Goal: Task Accomplishment & Management: Manage account settings

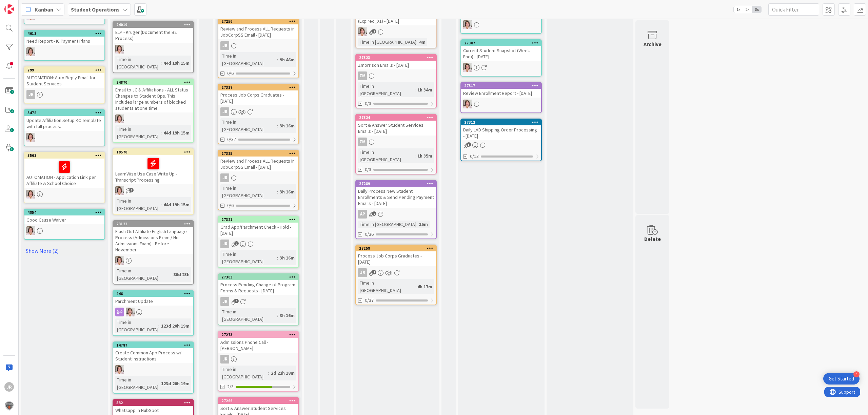
scroll to position [226, 0]
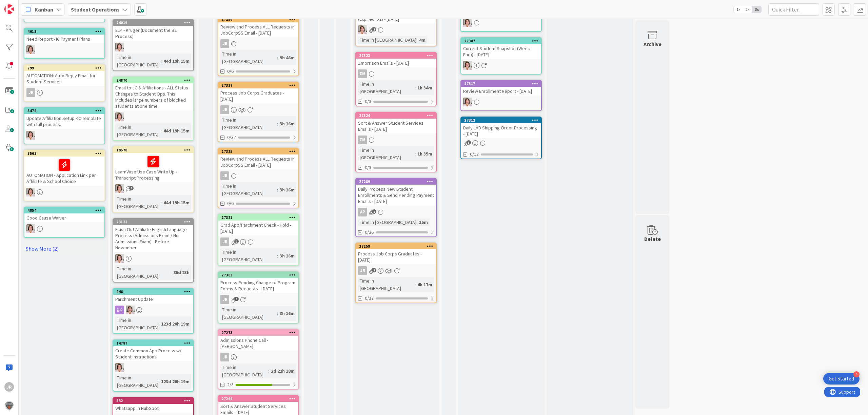
drag, startPoint x: 391, startPoint y: 241, endPoint x: 384, endPoint y: 243, distance: 7.3
click at [384, 250] on div "Process Job Corps Graduates - [DATE]" at bounding box center [396, 257] width 80 height 15
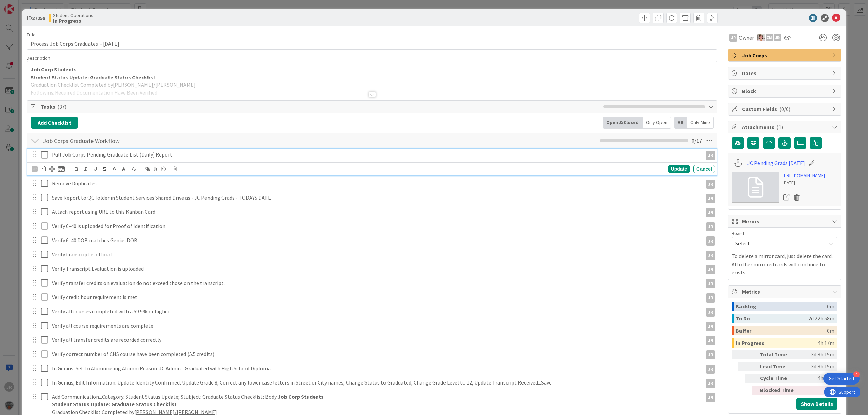
click at [44, 153] on icon at bounding box center [46, 155] width 10 height 8
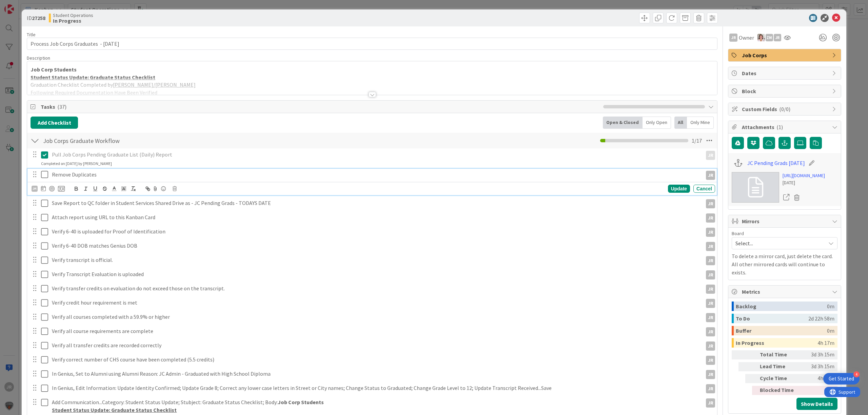
click at [47, 180] on button at bounding box center [45, 175] width 8 height 11
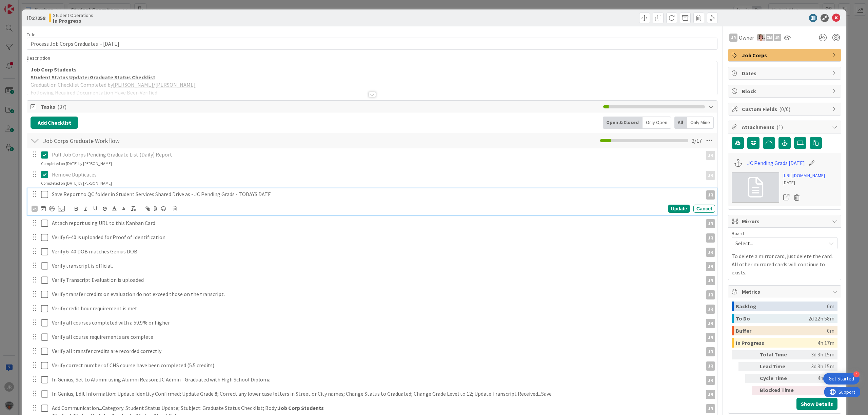
click at [44, 190] on button at bounding box center [45, 194] width 8 height 11
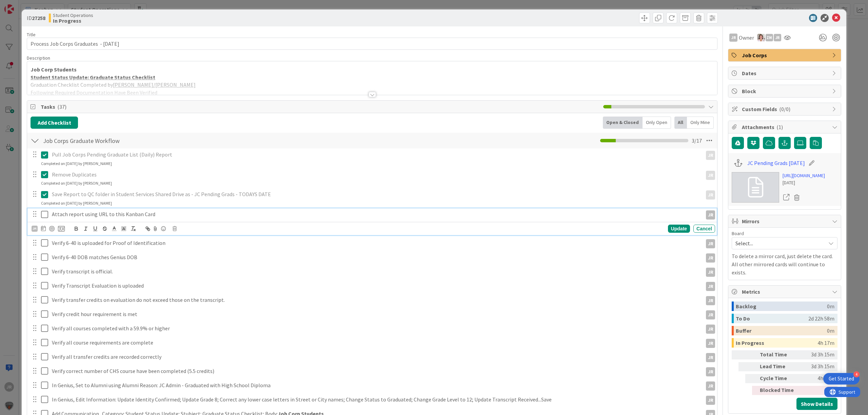
click at [46, 216] on icon at bounding box center [46, 215] width 10 height 8
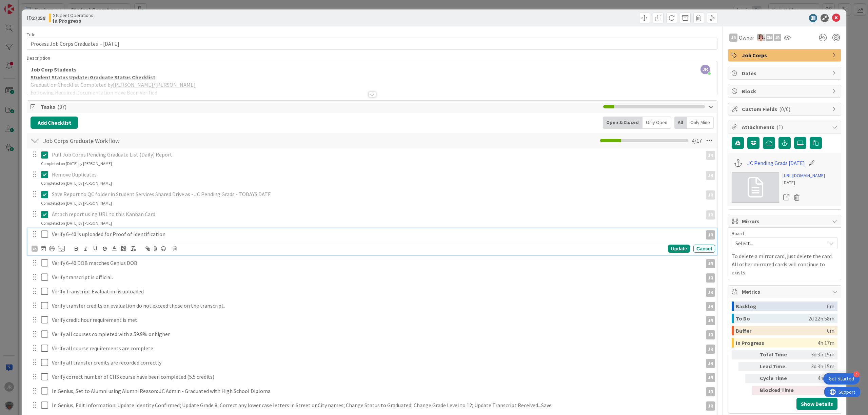
click at [47, 235] on icon at bounding box center [46, 234] width 10 height 8
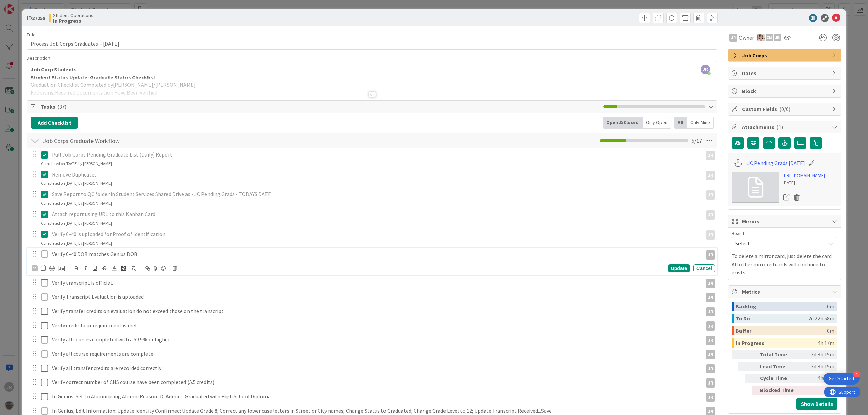
click at [47, 258] on icon at bounding box center [46, 254] width 10 height 8
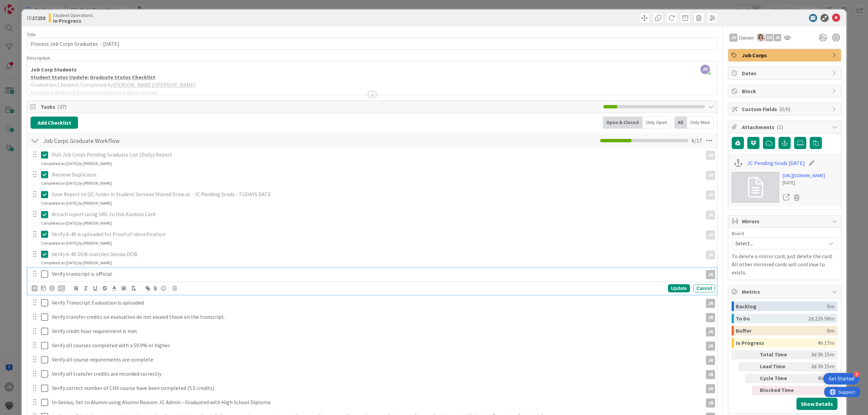
click at [46, 276] on icon at bounding box center [46, 274] width 10 height 8
click at [44, 300] on button at bounding box center [45, 294] width 8 height 11
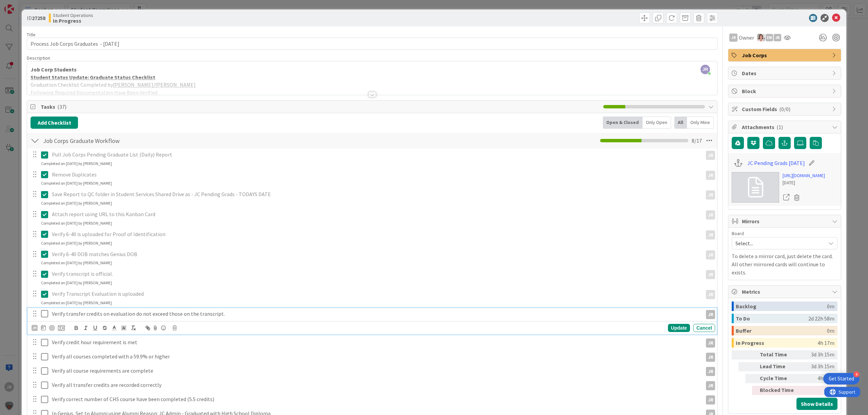
click at [44, 312] on icon at bounding box center [46, 314] width 10 height 8
click at [44, 334] on icon at bounding box center [46, 334] width 10 height 8
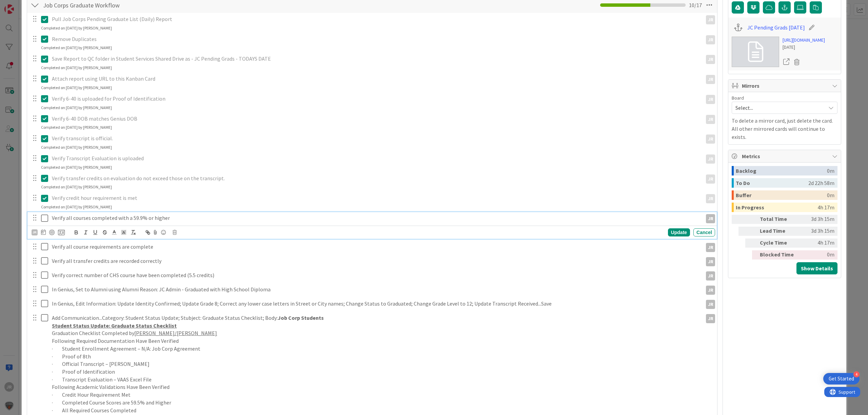
click at [46, 215] on icon at bounding box center [46, 218] width 10 height 8
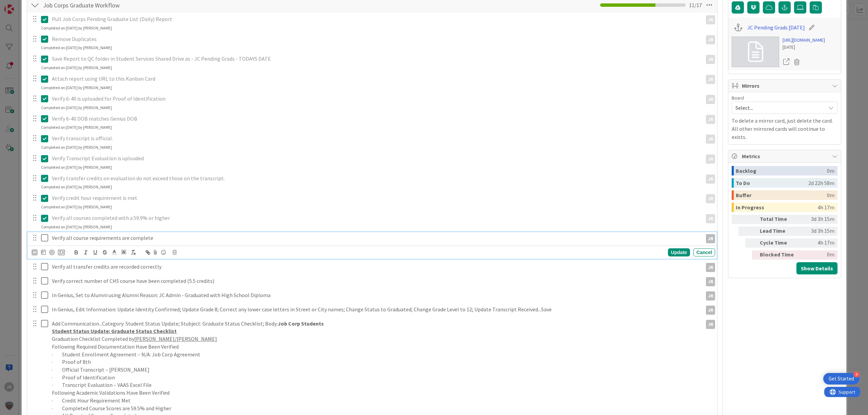
click at [43, 242] on icon at bounding box center [46, 238] width 10 height 8
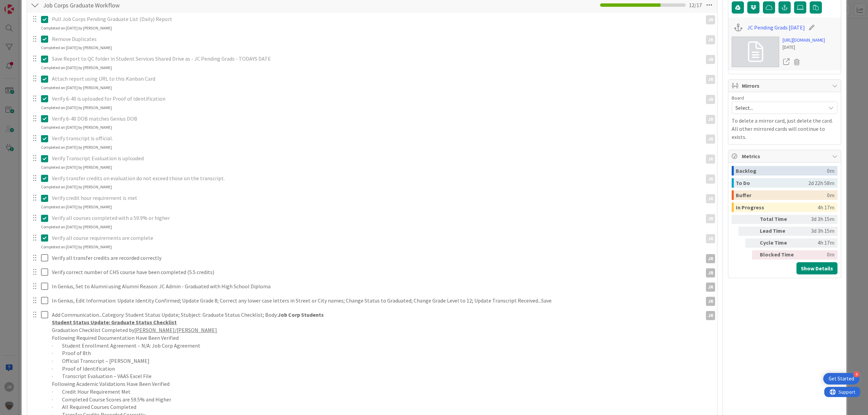
click at [45, 265] on div "Verify all transfer credits are recorded correctly JR JR Update Cancel" at bounding box center [372, 258] width 690 height 12
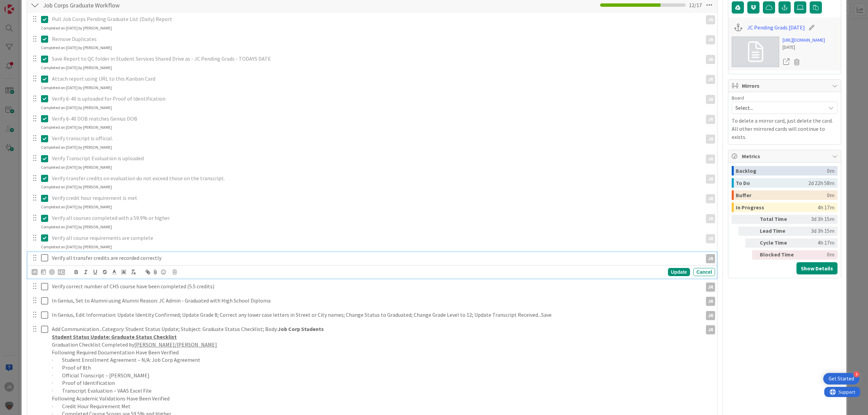
click at [45, 261] on icon at bounding box center [46, 258] width 10 height 8
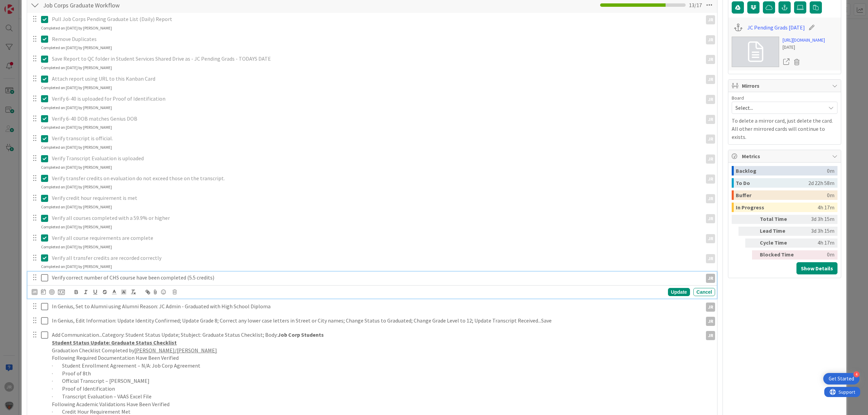
click at [46, 277] on icon at bounding box center [46, 278] width 10 height 8
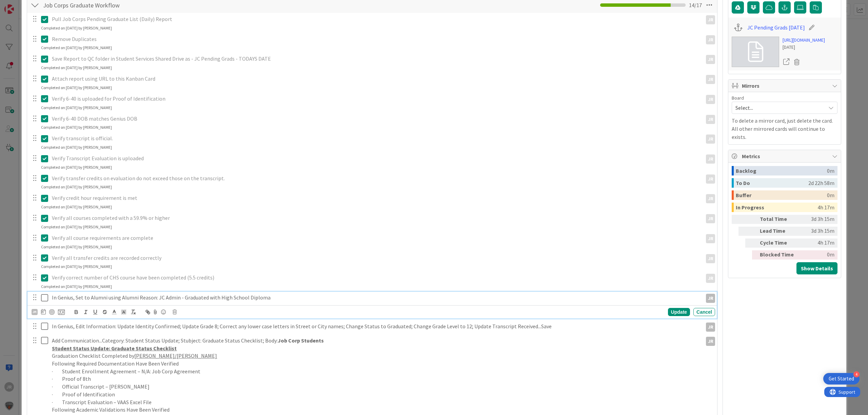
click at [46, 299] on icon at bounding box center [46, 298] width 10 height 8
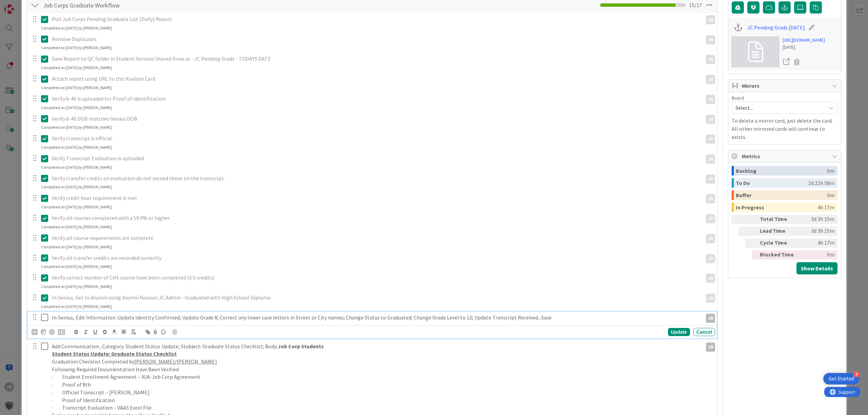
click at [45, 319] on icon at bounding box center [46, 318] width 10 height 8
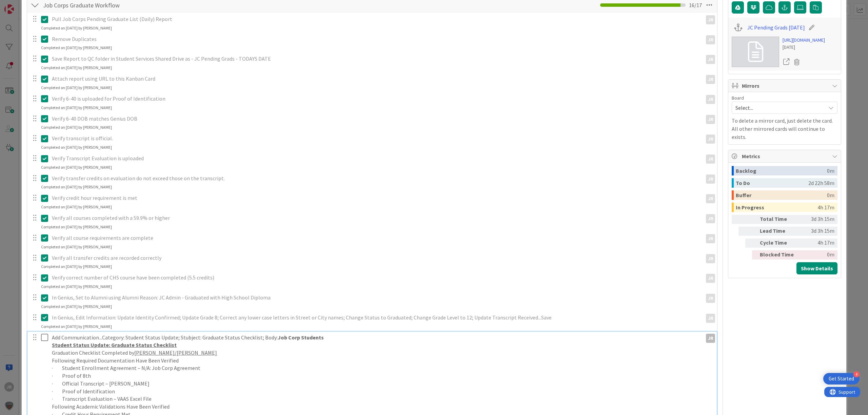
click at [44, 341] on icon at bounding box center [46, 338] width 10 height 8
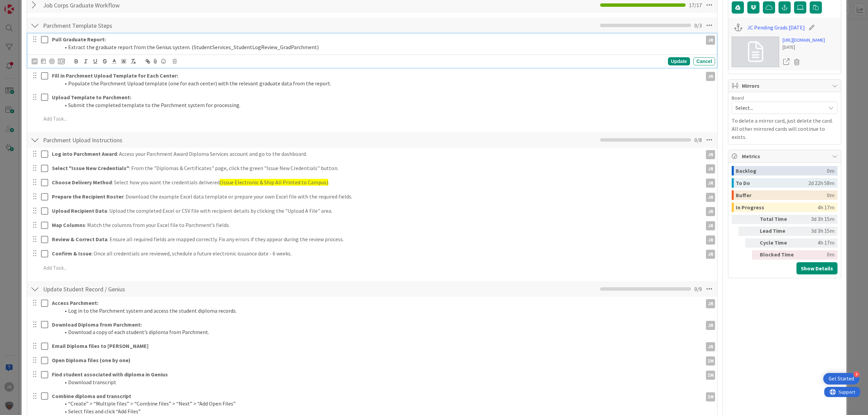
click at [44, 39] on icon at bounding box center [46, 40] width 10 height 8
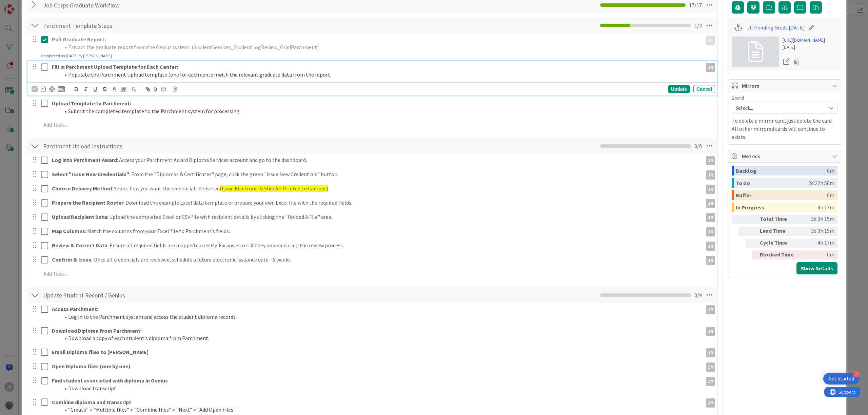
click at [44, 66] on icon at bounding box center [46, 67] width 10 height 8
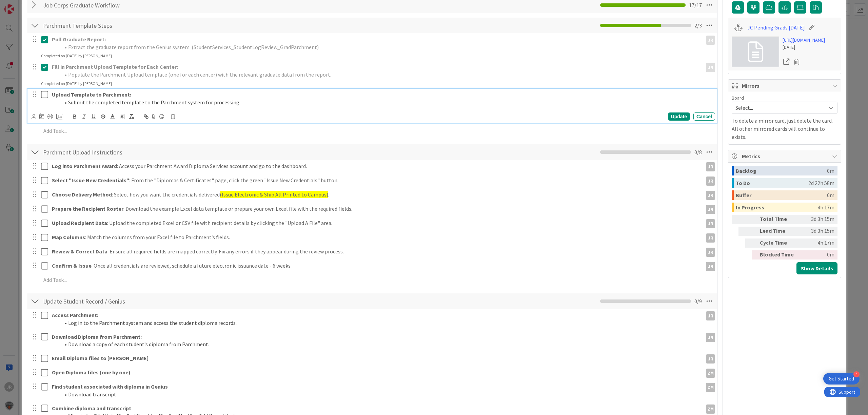
click at [42, 96] on icon at bounding box center [46, 95] width 10 height 8
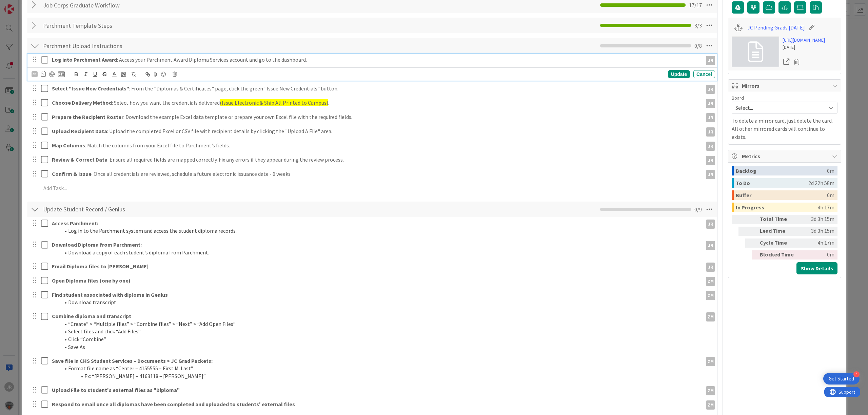
click at [45, 58] on icon at bounding box center [46, 60] width 10 height 8
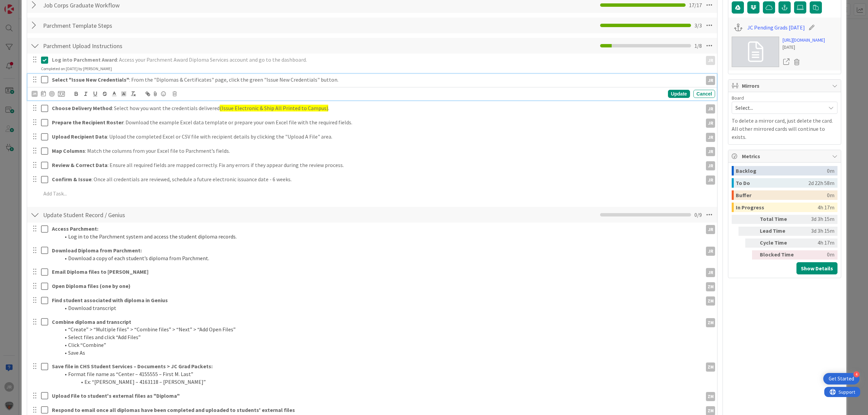
click at [45, 83] on icon at bounding box center [46, 80] width 10 height 8
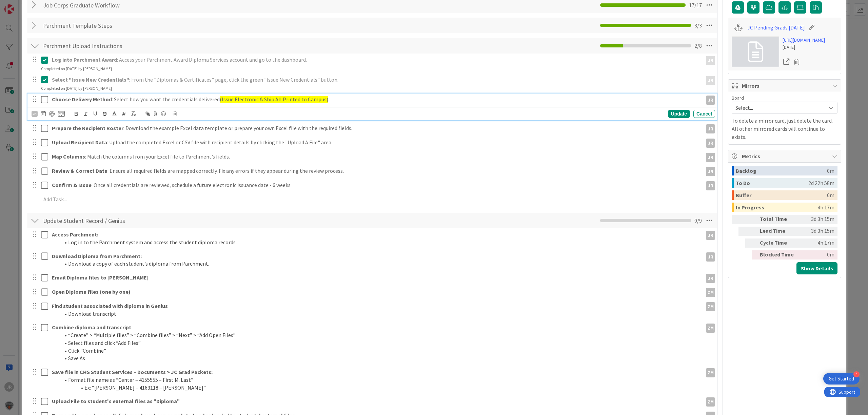
click at [45, 96] on button at bounding box center [45, 99] width 8 height 11
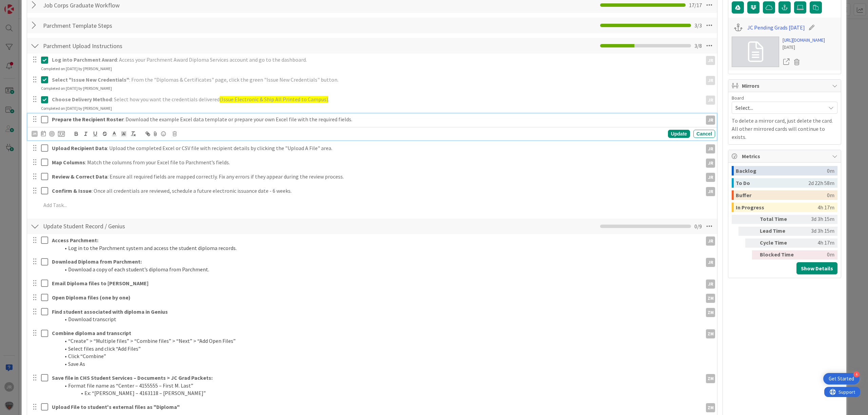
click at [45, 120] on icon at bounding box center [46, 120] width 10 height 8
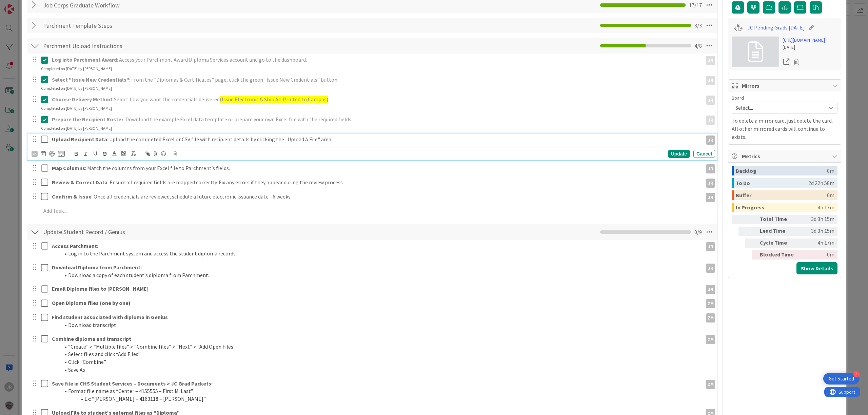
click at [45, 139] on icon at bounding box center [46, 139] width 10 height 8
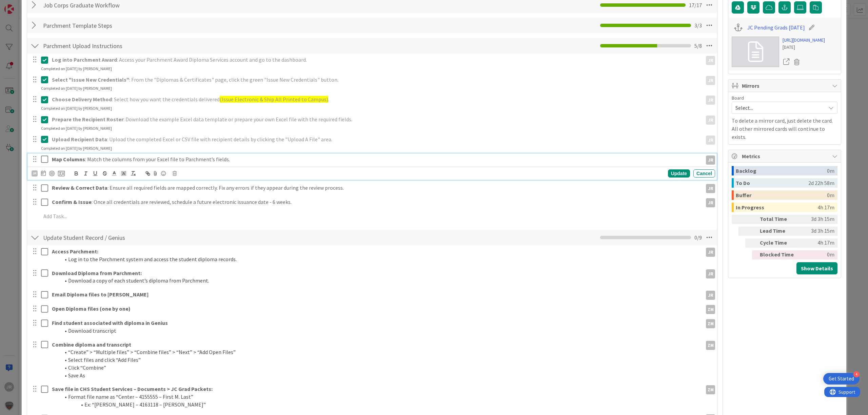
click at [44, 160] on icon at bounding box center [46, 159] width 10 height 8
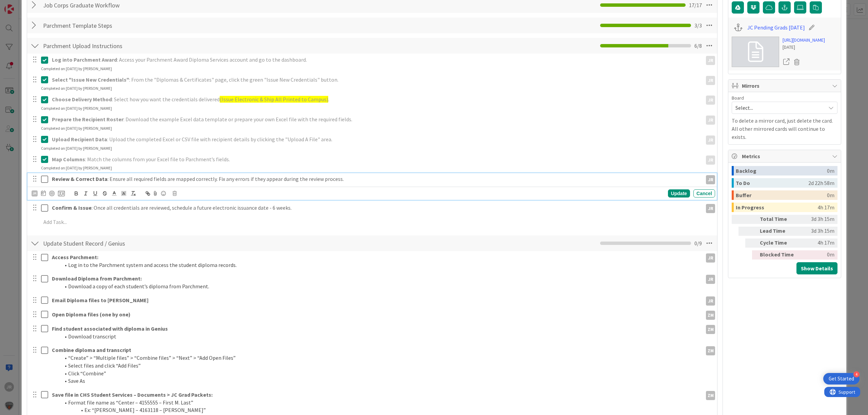
click at [44, 178] on icon at bounding box center [46, 179] width 10 height 8
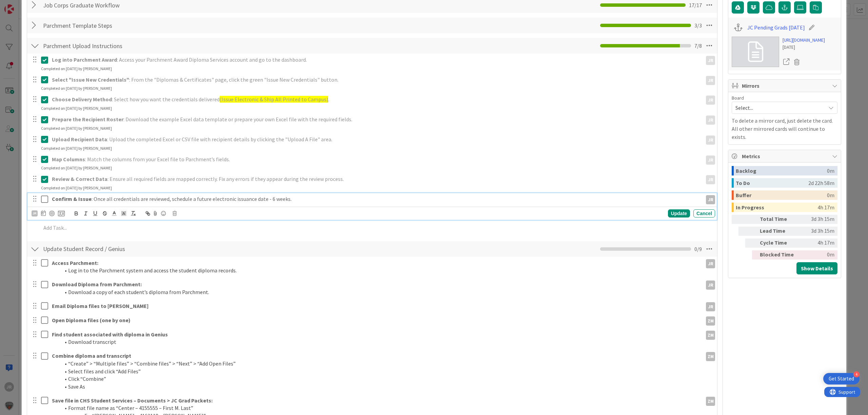
click at [45, 198] on icon at bounding box center [46, 199] width 10 height 8
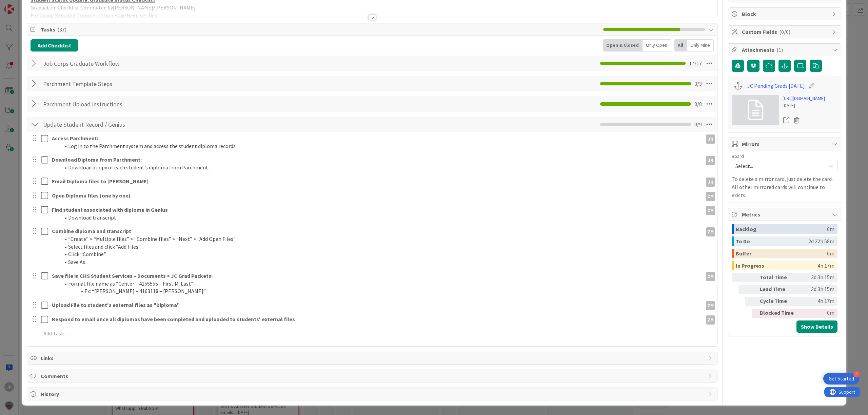
scroll to position [79, 0]
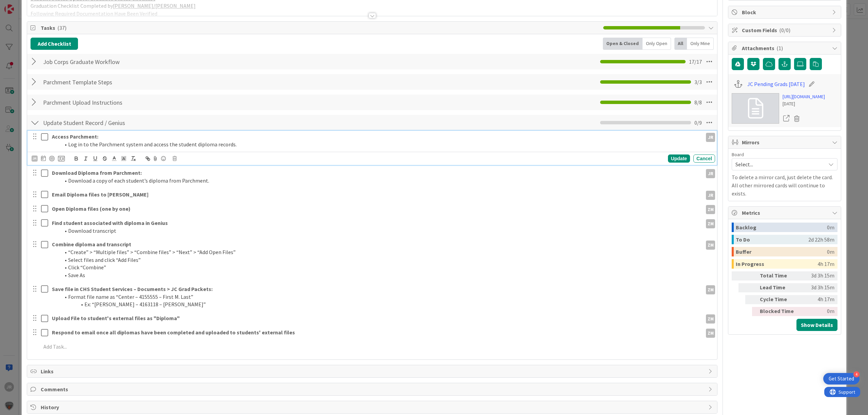
click at [45, 135] on div at bounding box center [39, 140] width 19 height 19
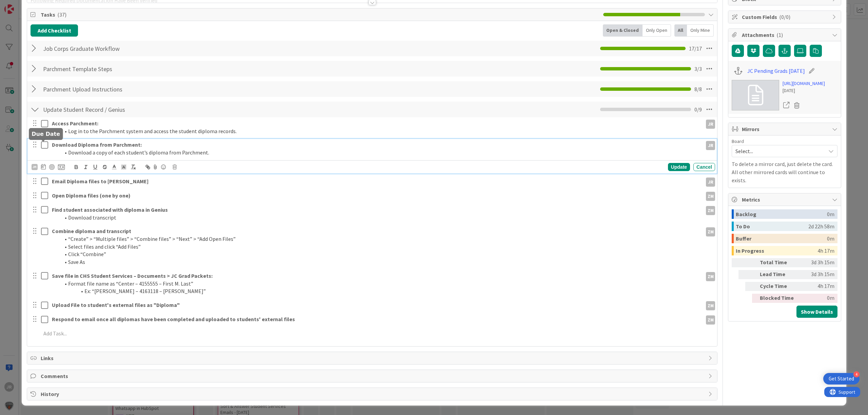
click at [45, 157] on div at bounding box center [39, 148] width 19 height 19
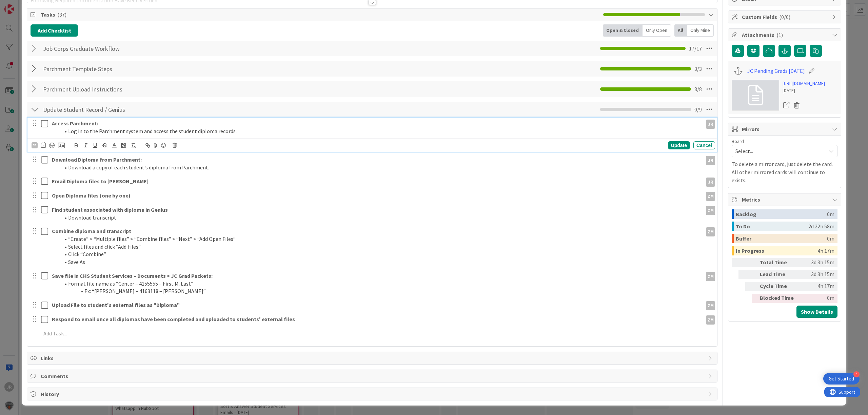
click at [43, 125] on icon at bounding box center [46, 124] width 10 height 8
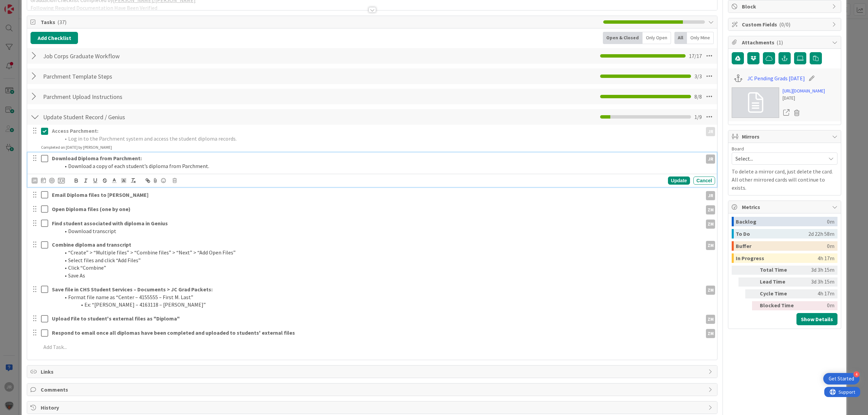
click at [44, 155] on button at bounding box center [45, 158] width 8 height 11
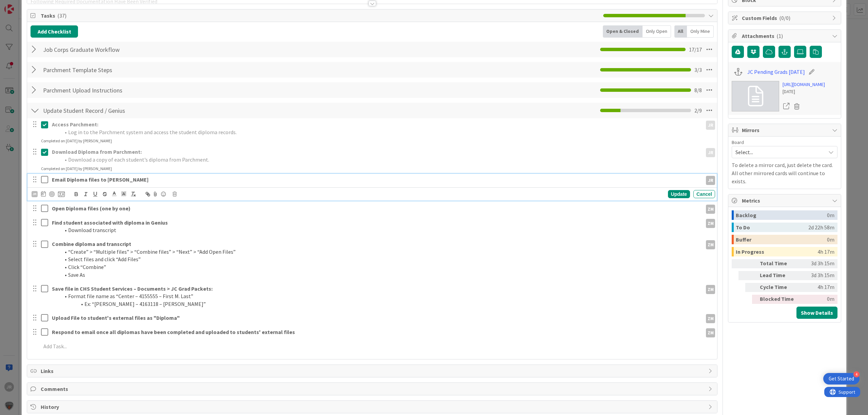
click at [47, 183] on button at bounding box center [45, 180] width 8 height 11
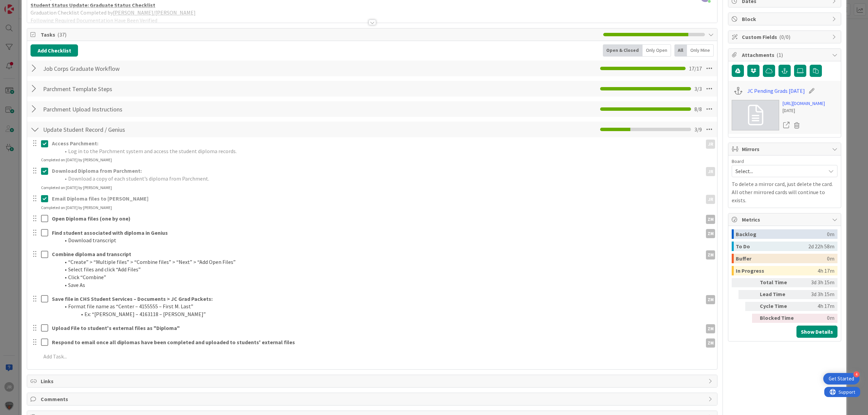
scroll to position [0, 0]
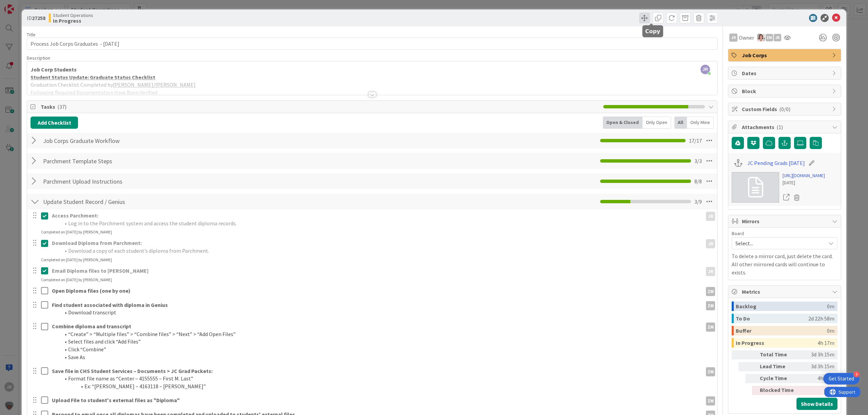
click at [639, 18] on span at bounding box center [644, 18] width 11 height 11
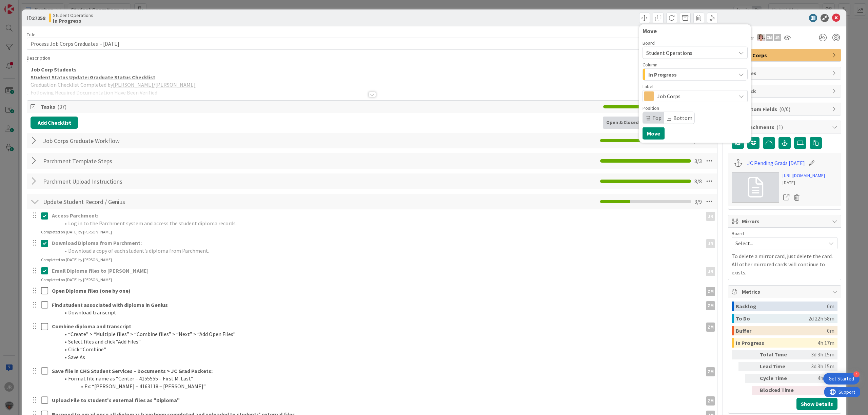
click at [676, 75] on div "In Progress" at bounding box center [691, 74] width 89 height 11
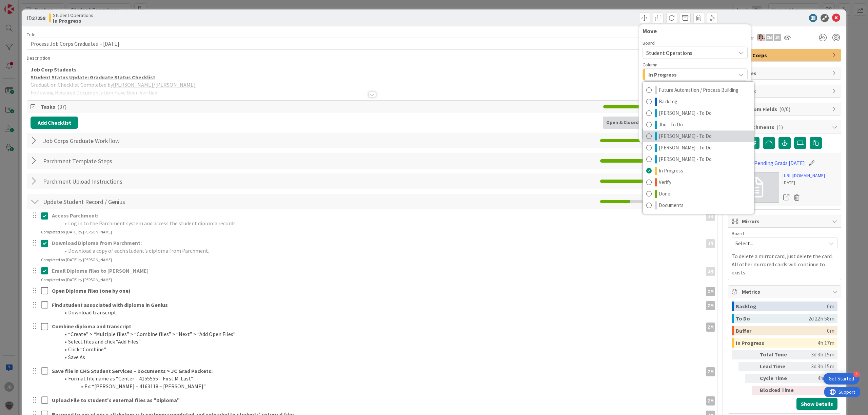
click at [677, 133] on span "[PERSON_NAME] - To Do" at bounding box center [685, 136] width 53 height 8
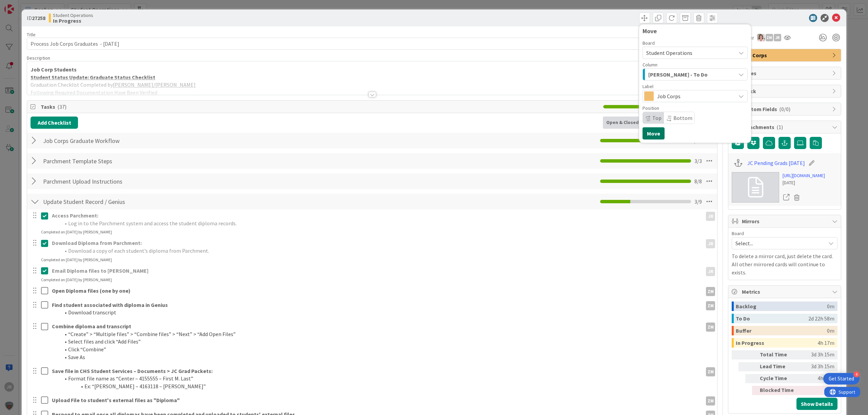
click at [652, 132] on button "Move" at bounding box center [654, 134] width 22 height 12
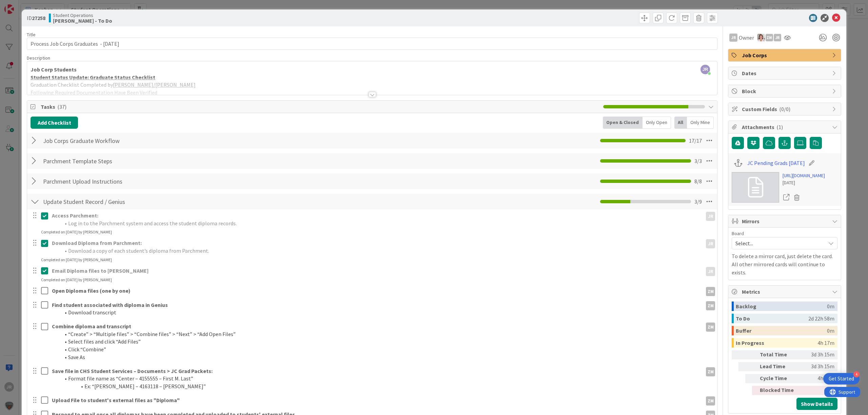
click at [302, 5] on div "ID 27258 Student Operations [PERSON_NAME] - To Do Move Move Title 41 / 128 Proc…" at bounding box center [434, 207] width 868 height 415
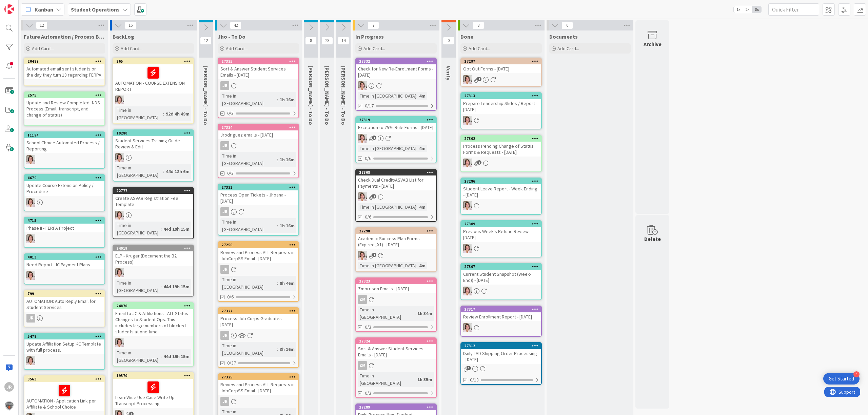
click at [291, 242] on icon at bounding box center [292, 244] width 6 height 5
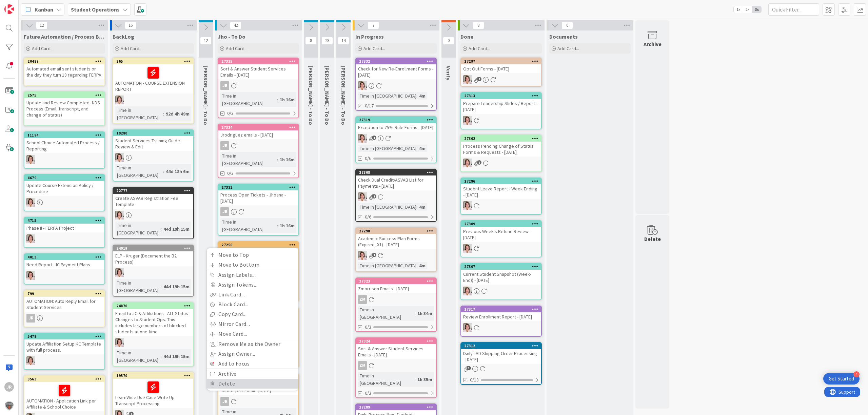
click at [265, 379] on link "Delete" at bounding box center [253, 384] width 92 height 10
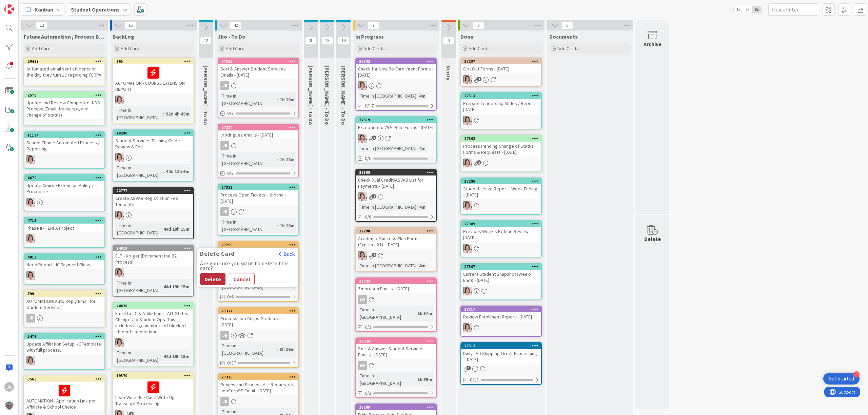
click at [212, 273] on button "Delete" at bounding box center [212, 279] width 25 height 12
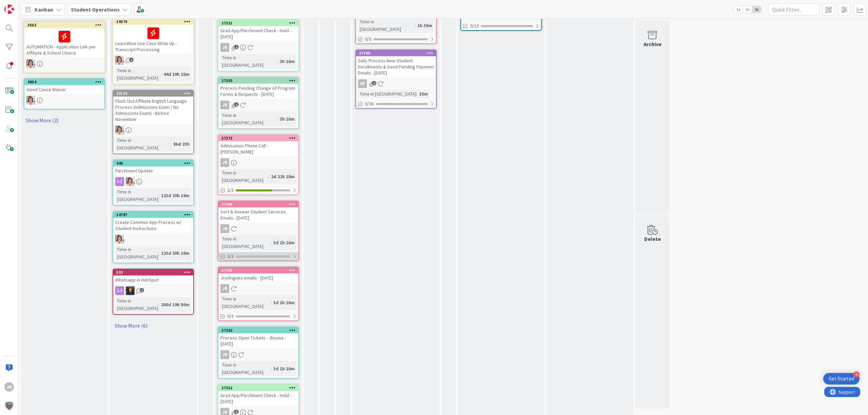
scroll to position [362, 0]
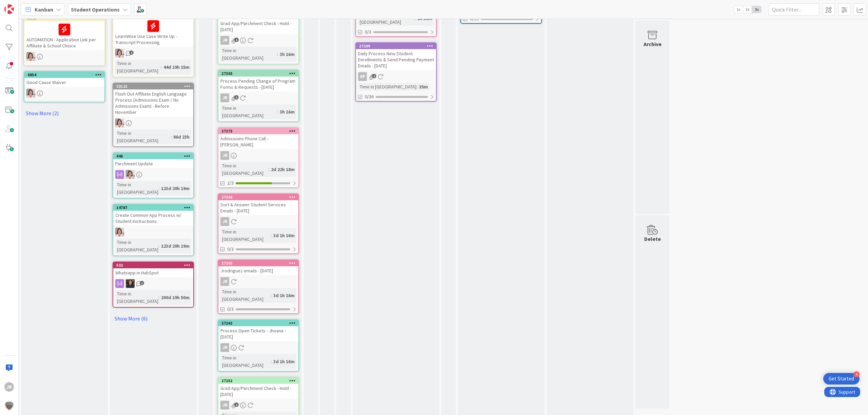
click at [291, 195] on icon at bounding box center [292, 197] width 6 height 5
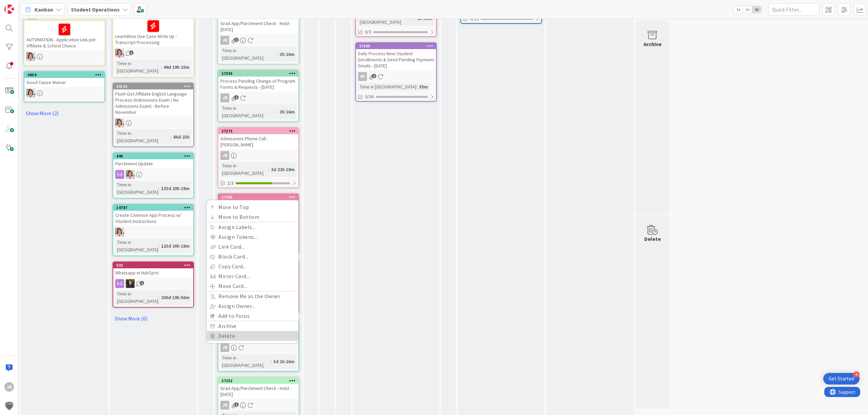
click at [259, 331] on link "Delete" at bounding box center [253, 336] width 92 height 10
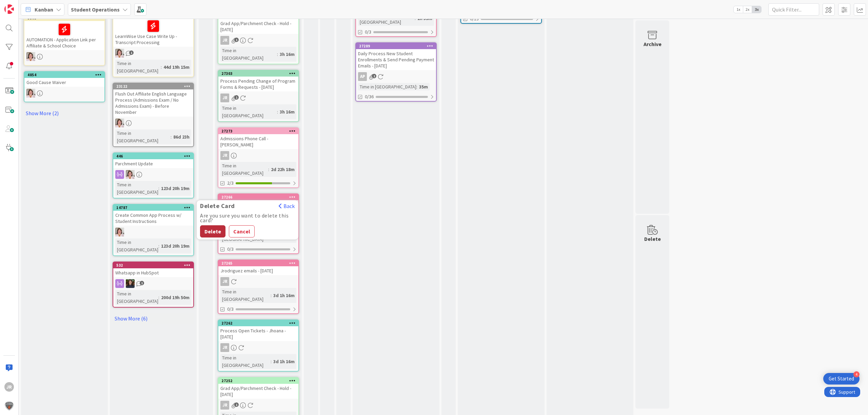
click at [210, 226] on button "Delete" at bounding box center [212, 232] width 25 height 12
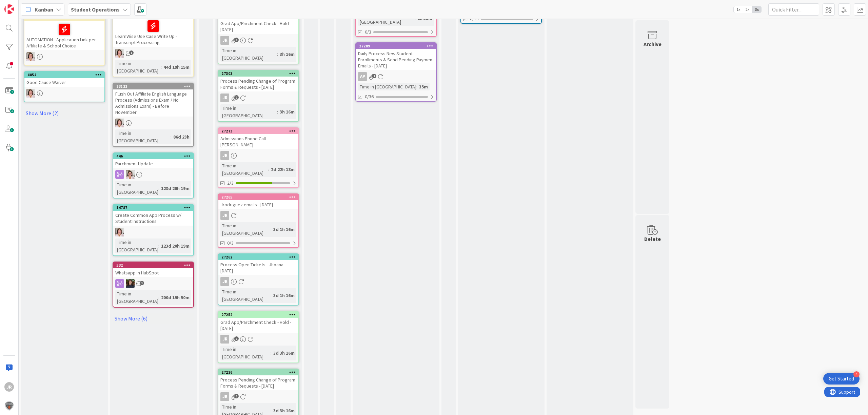
click at [295, 195] on icon at bounding box center [292, 197] width 6 height 5
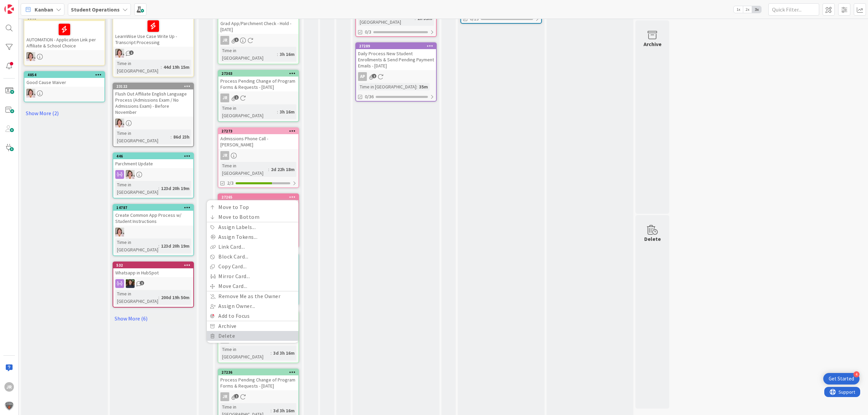
click at [273, 331] on link "Delete" at bounding box center [253, 336] width 92 height 10
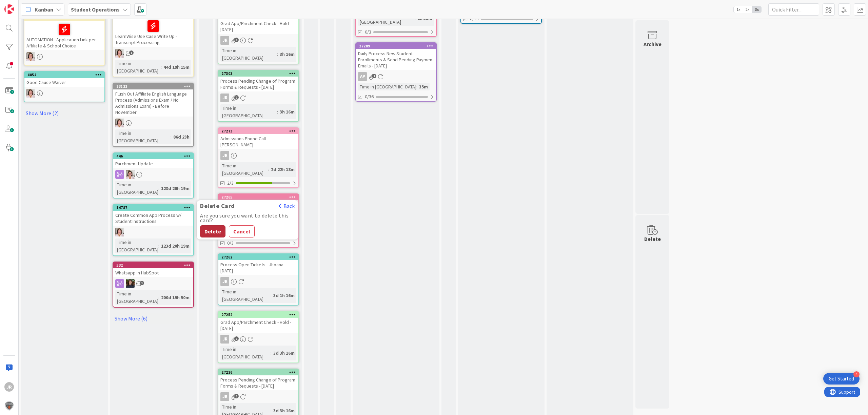
click at [217, 226] on button "Delete" at bounding box center [212, 232] width 25 height 12
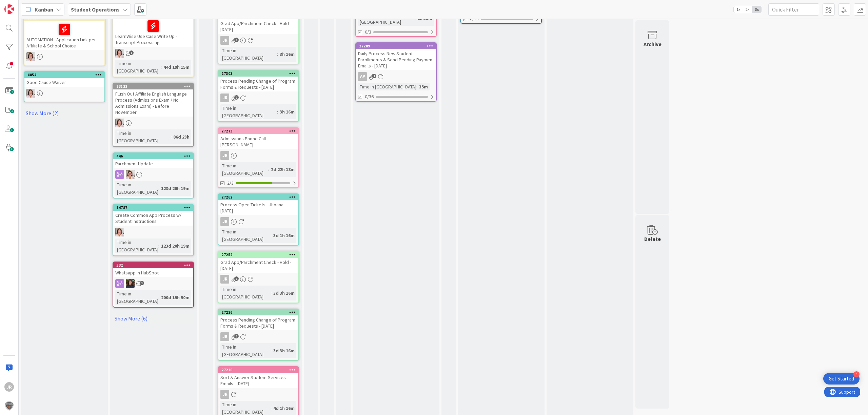
click at [291, 195] on icon at bounding box center [292, 197] width 6 height 5
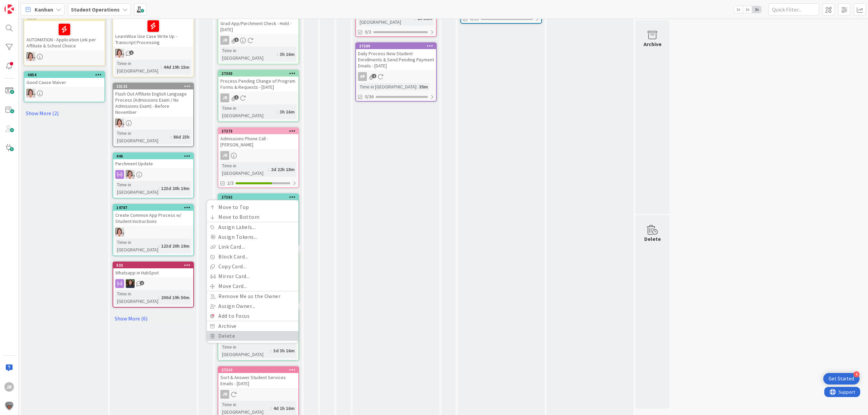
drag, startPoint x: 283, startPoint y: 268, endPoint x: 265, endPoint y: 259, distance: 19.7
click at [283, 331] on link "Delete" at bounding box center [253, 336] width 92 height 10
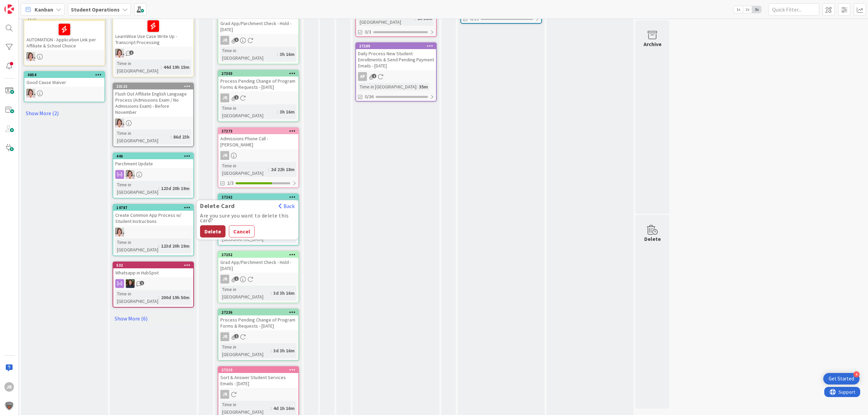
click at [215, 226] on button "Delete" at bounding box center [212, 232] width 25 height 12
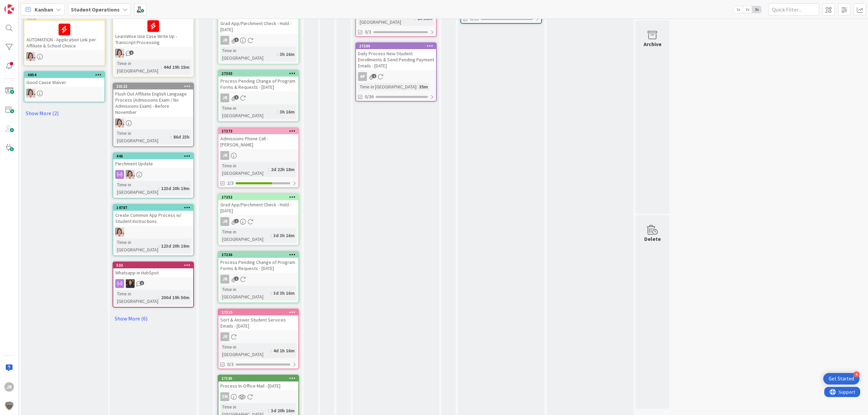
click at [292, 195] on icon at bounding box center [292, 197] width 6 height 5
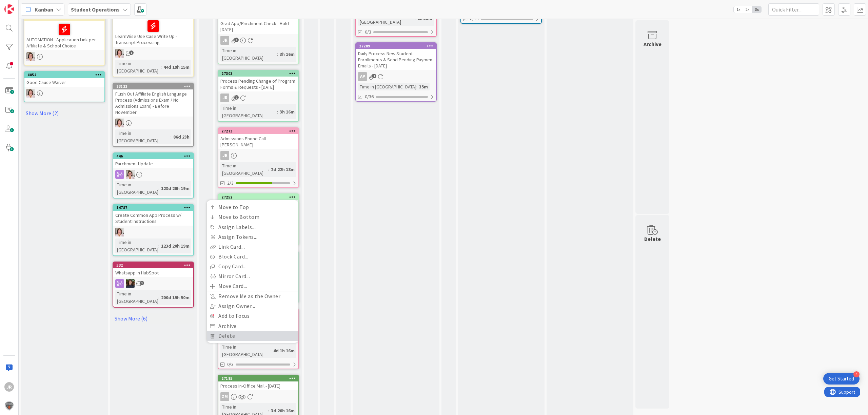
click at [266, 331] on link "Delete" at bounding box center [253, 336] width 92 height 10
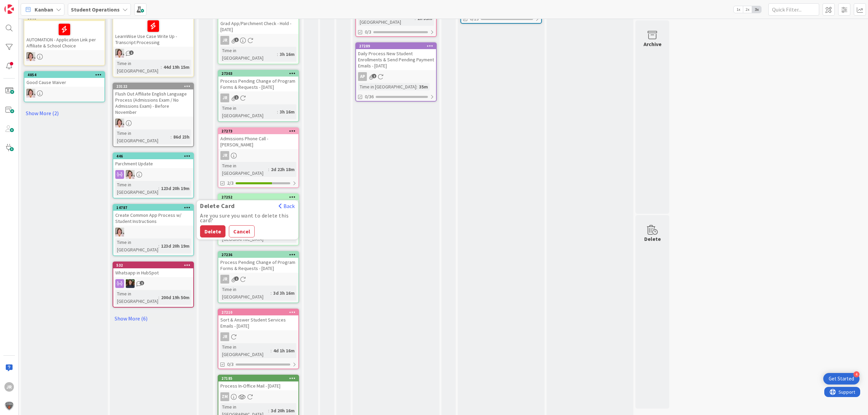
click at [216, 213] on div "Are you sure you want to delete this card? Delete Cancel" at bounding box center [248, 225] width 102 height 24
click at [210, 226] on button "Delete" at bounding box center [212, 232] width 25 height 12
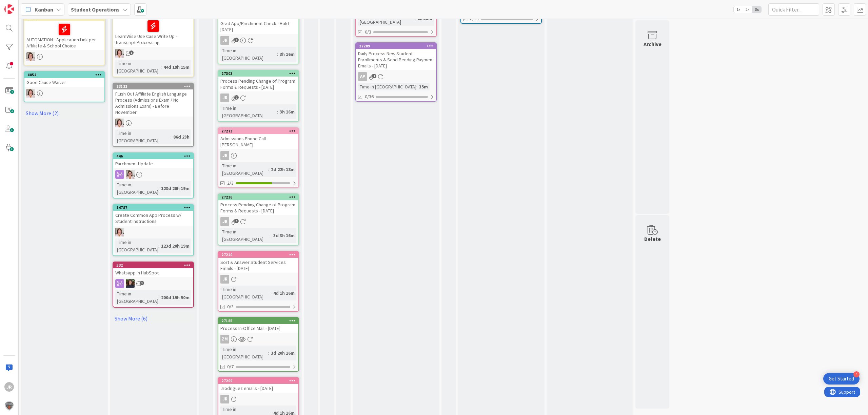
click at [292, 195] on icon at bounding box center [292, 197] width 6 height 5
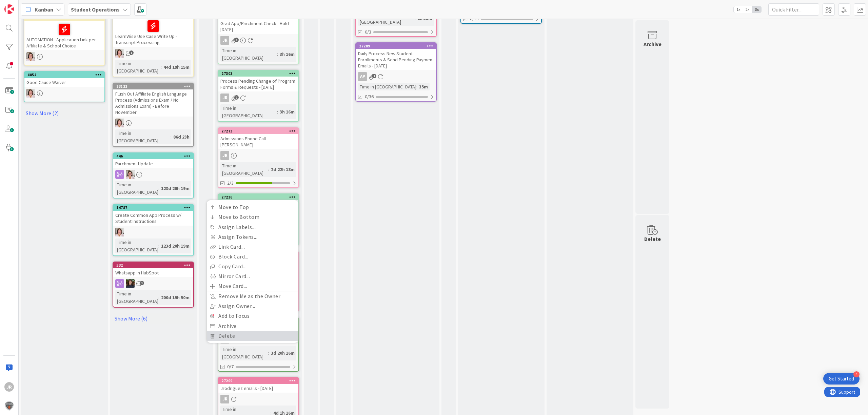
click at [269, 331] on link "Delete" at bounding box center [253, 336] width 92 height 10
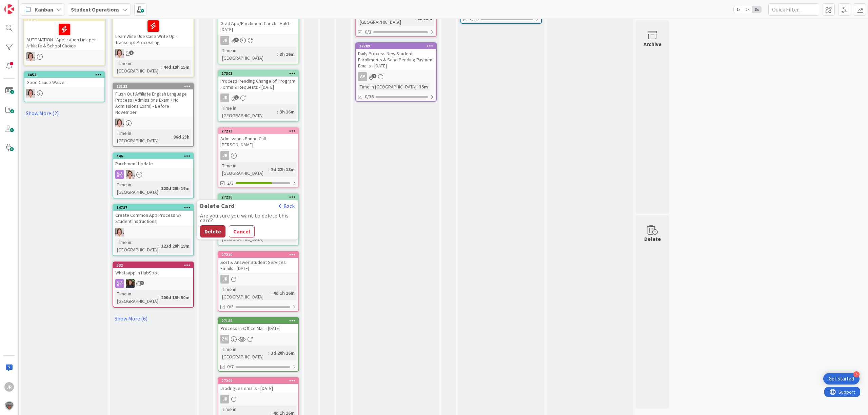
click at [217, 226] on button "Delete" at bounding box center [212, 232] width 25 height 12
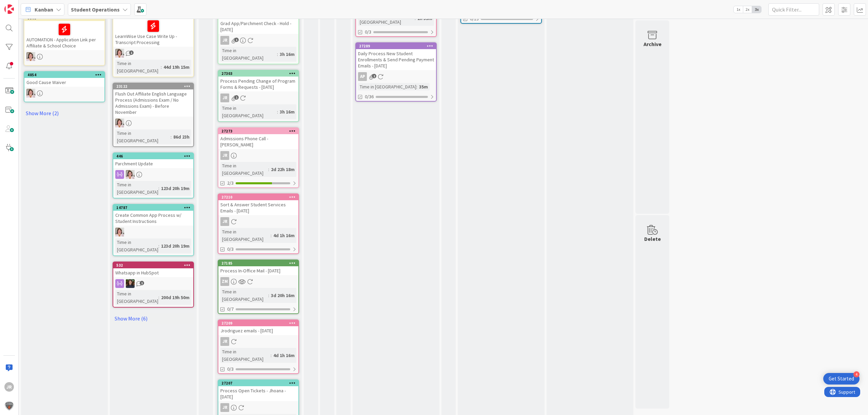
click at [292, 195] on icon at bounding box center [292, 197] width 6 height 5
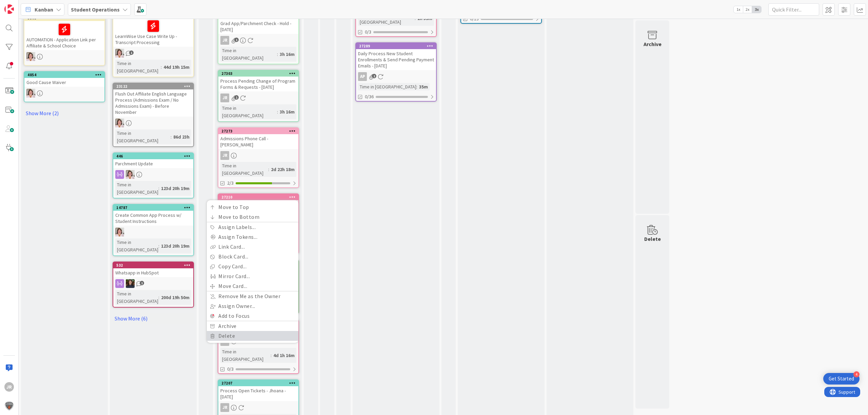
click at [262, 331] on link "Delete" at bounding box center [253, 336] width 92 height 10
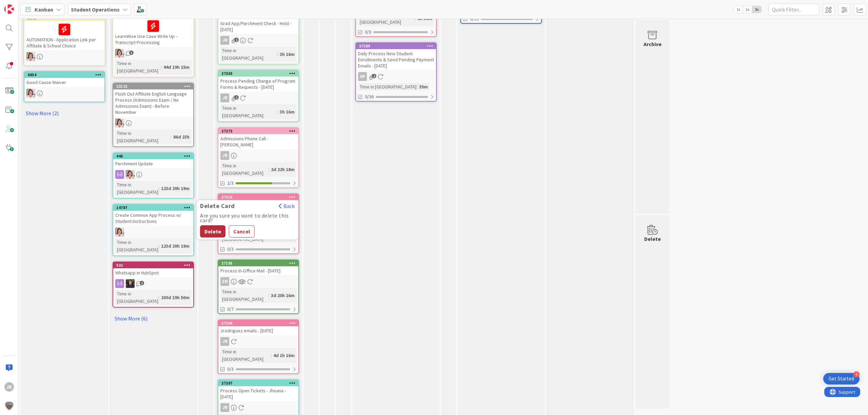
click at [218, 226] on button "Delete" at bounding box center [212, 232] width 25 height 12
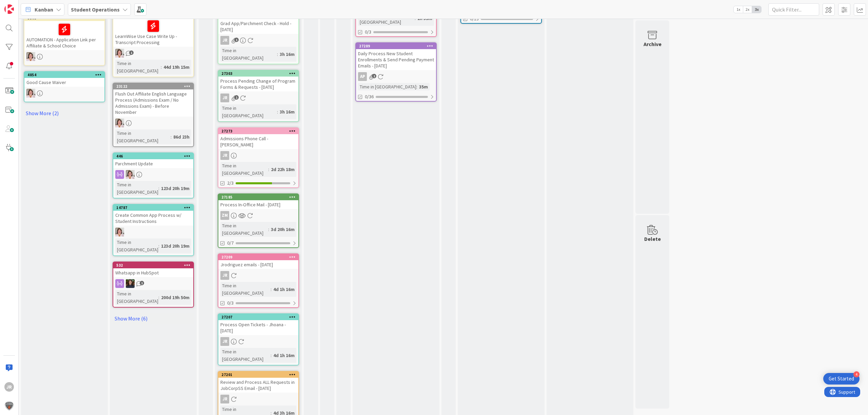
click at [289, 195] on icon at bounding box center [292, 197] width 6 height 5
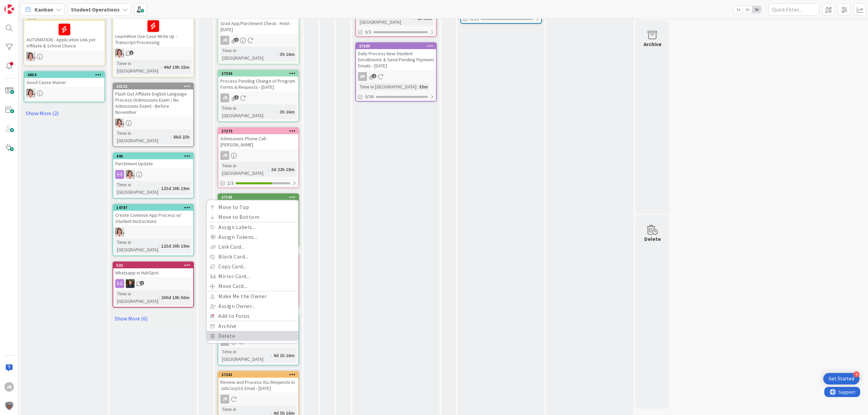
click at [255, 331] on link "Delete" at bounding box center [253, 336] width 92 height 10
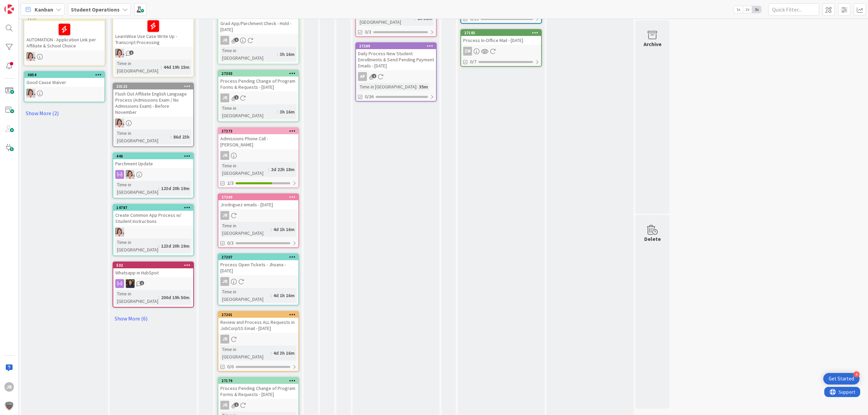
click at [291, 255] on icon at bounding box center [292, 257] width 6 height 5
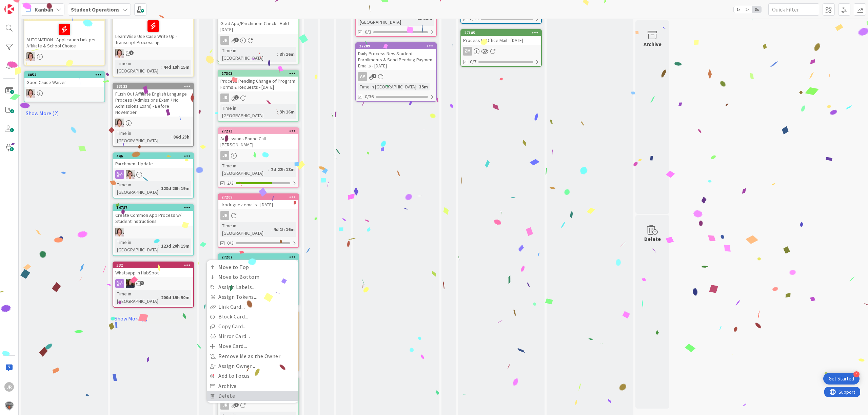
click at [241, 391] on link "Delete" at bounding box center [253, 396] width 92 height 10
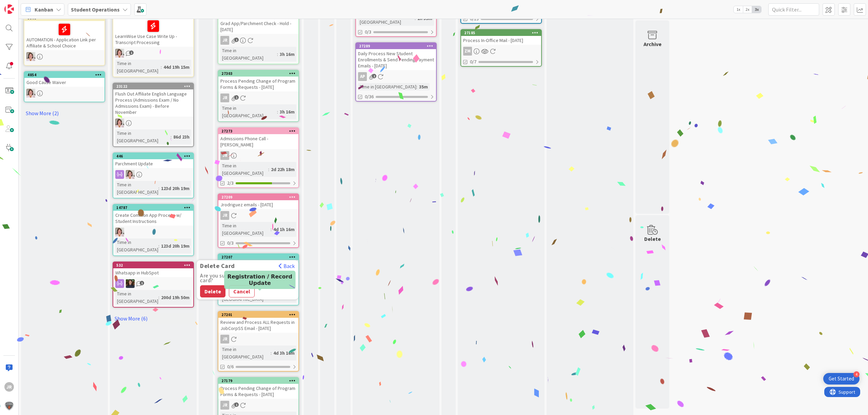
click at [215, 286] on button "Delete" at bounding box center [212, 292] width 25 height 12
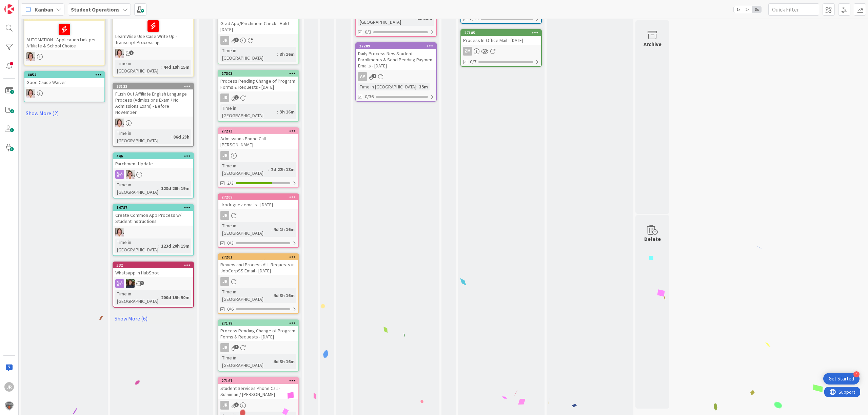
click at [297, 195] on div at bounding box center [292, 197] width 12 height 5
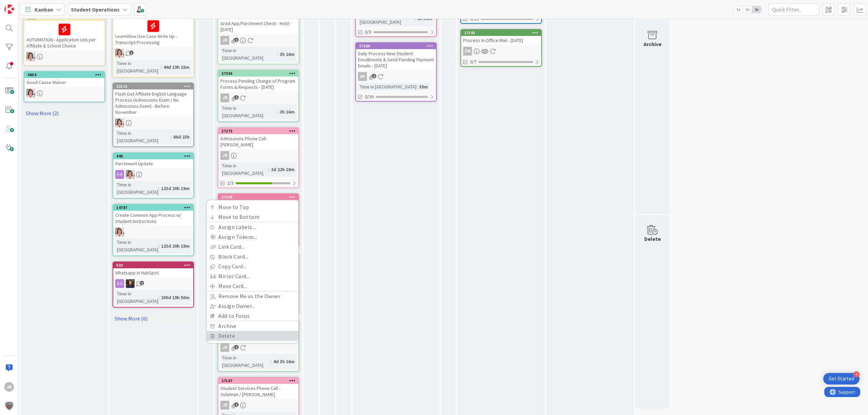
click at [250, 331] on link "Delete" at bounding box center [253, 336] width 92 height 10
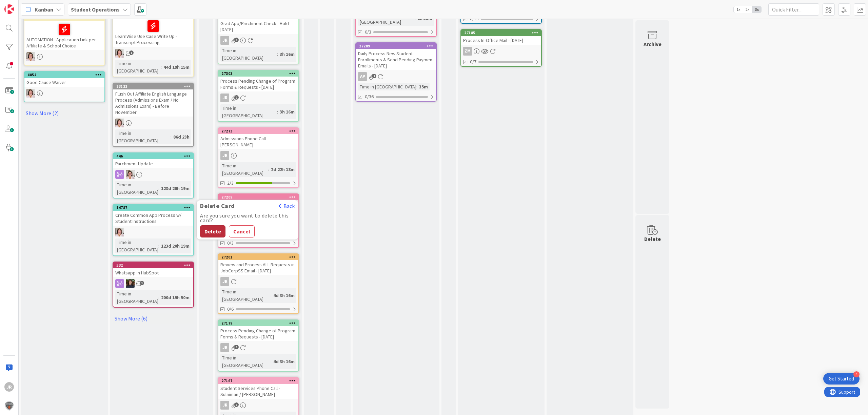
click at [215, 226] on button "Delete" at bounding box center [212, 232] width 25 height 12
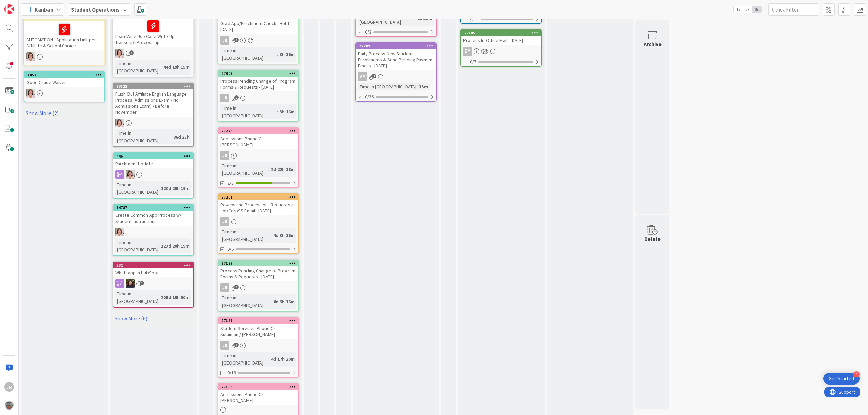
click at [290, 195] on icon at bounding box center [292, 197] width 6 height 5
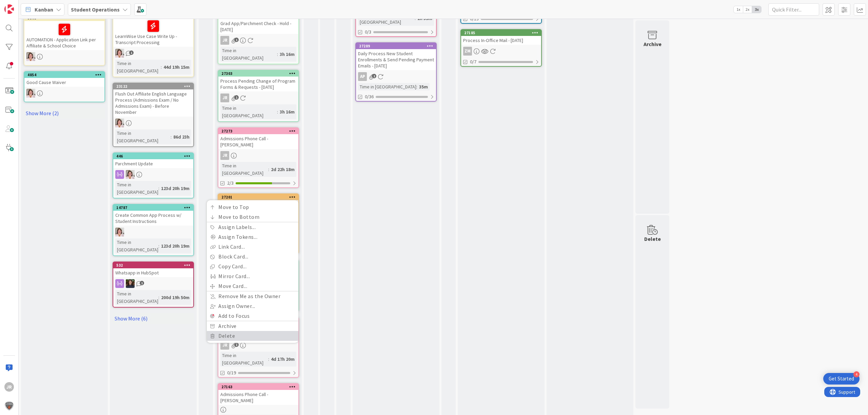
click at [267, 331] on link "Delete" at bounding box center [253, 336] width 92 height 10
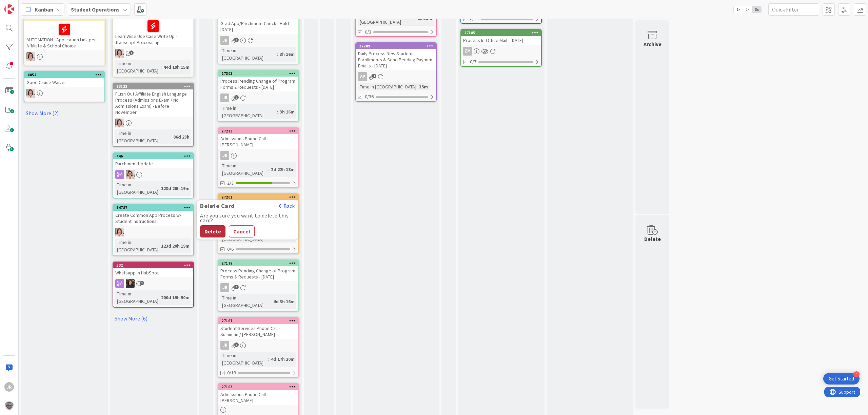
click at [208, 226] on button "Delete" at bounding box center [212, 232] width 25 height 12
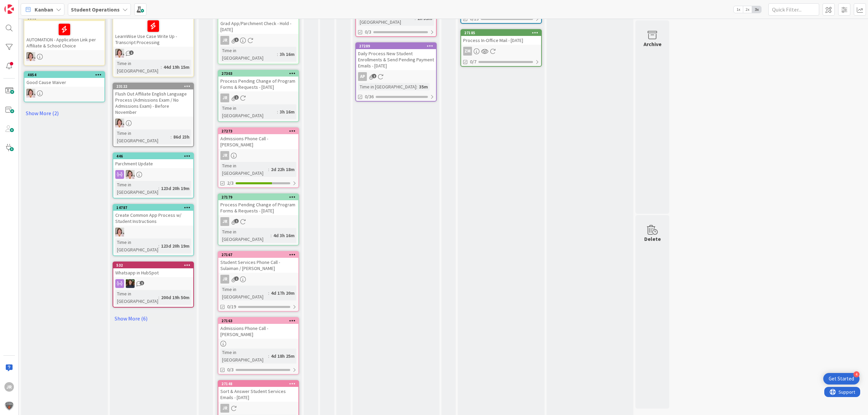
click at [292, 195] on icon at bounding box center [292, 197] width 6 height 5
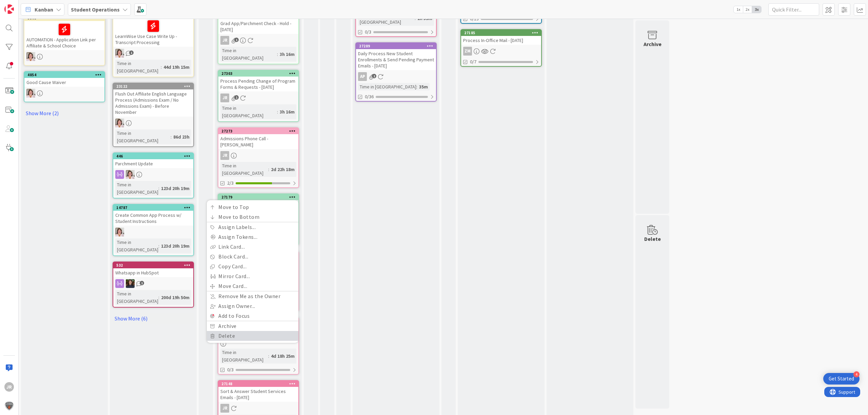
click at [268, 331] on link "Delete" at bounding box center [253, 336] width 92 height 10
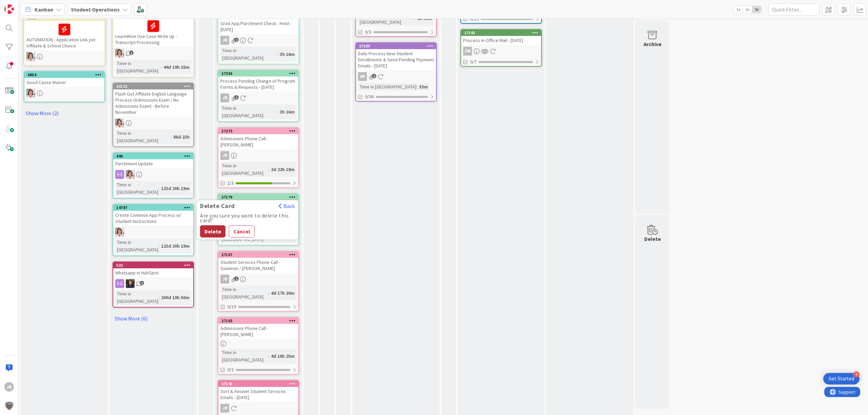
click at [218, 226] on button "Delete" at bounding box center [212, 232] width 25 height 12
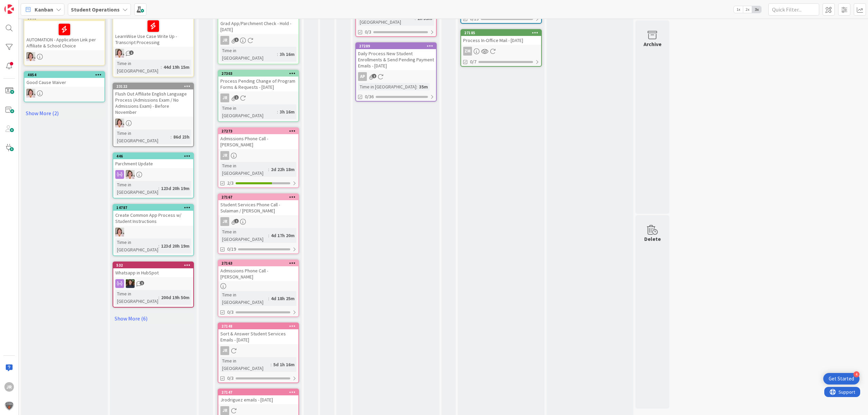
click at [294, 195] on icon at bounding box center [292, 197] width 6 height 5
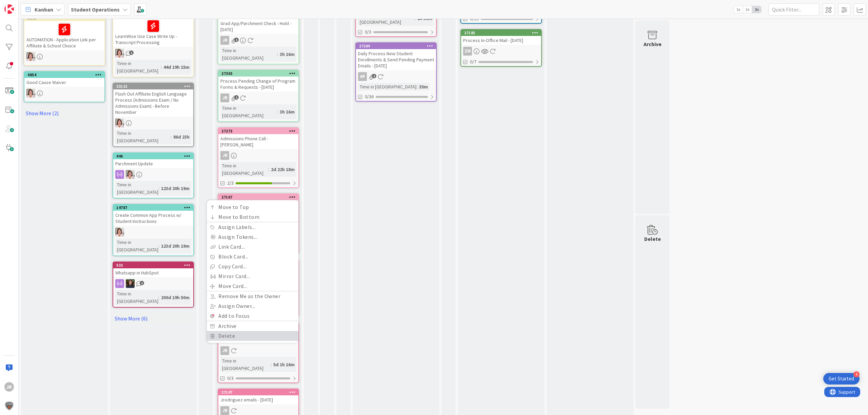
click at [260, 331] on link "Delete" at bounding box center [253, 336] width 92 height 10
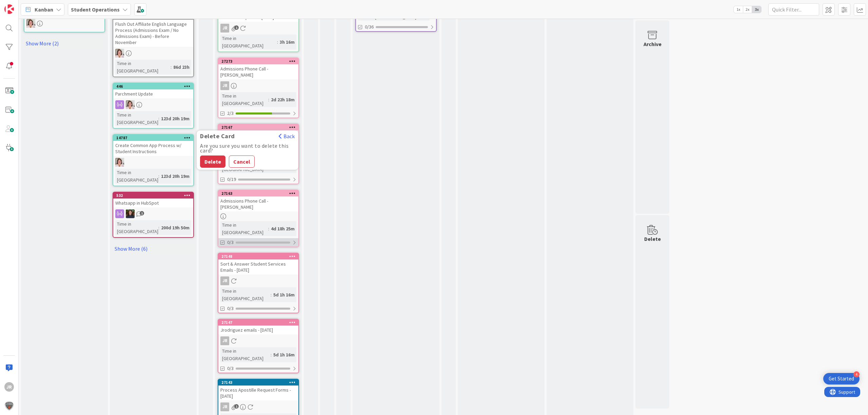
scroll to position [452, 0]
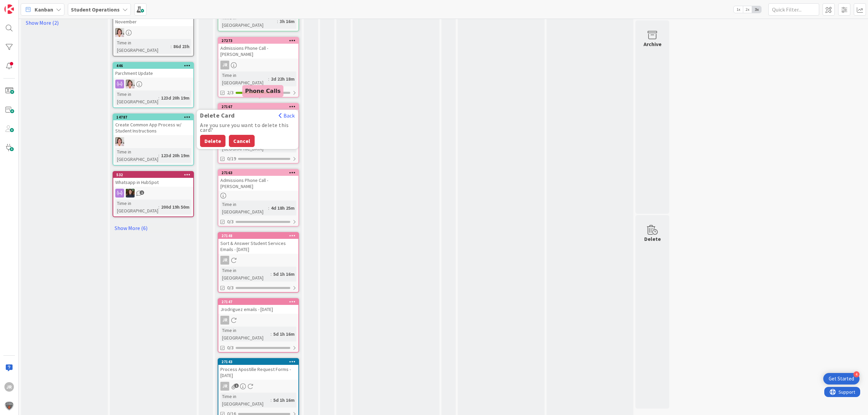
click at [245, 135] on button "Cancel" at bounding box center [242, 141] width 26 height 12
click at [292, 233] on icon at bounding box center [292, 235] width 6 height 5
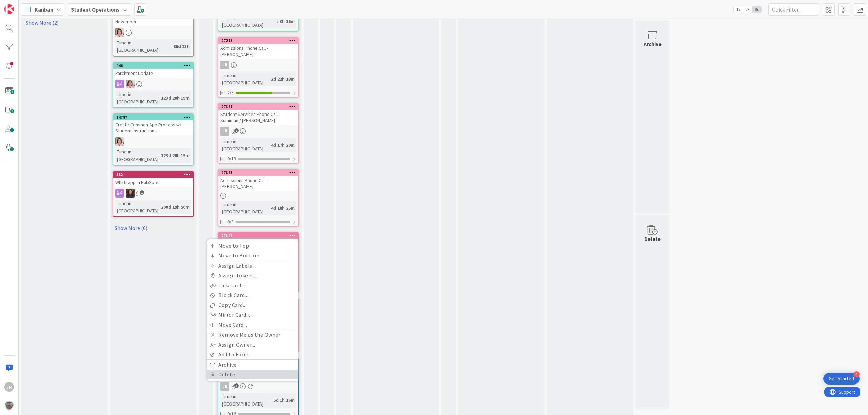
click at [252, 370] on link "Delete" at bounding box center [253, 375] width 92 height 10
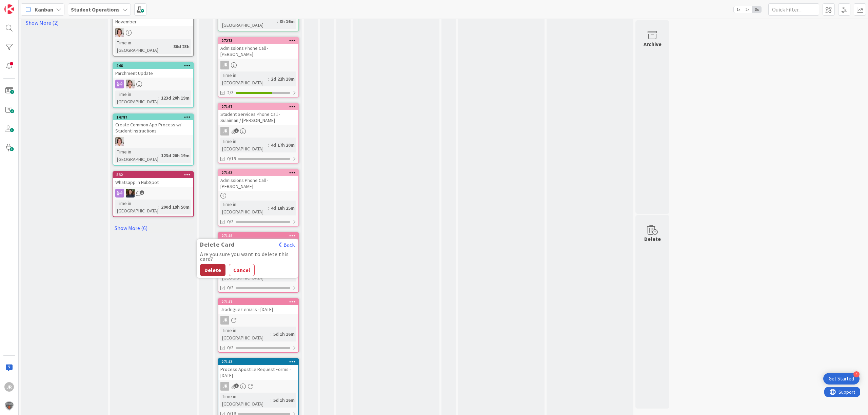
click at [211, 264] on button "Delete" at bounding box center [212, 270] width 25 height 12
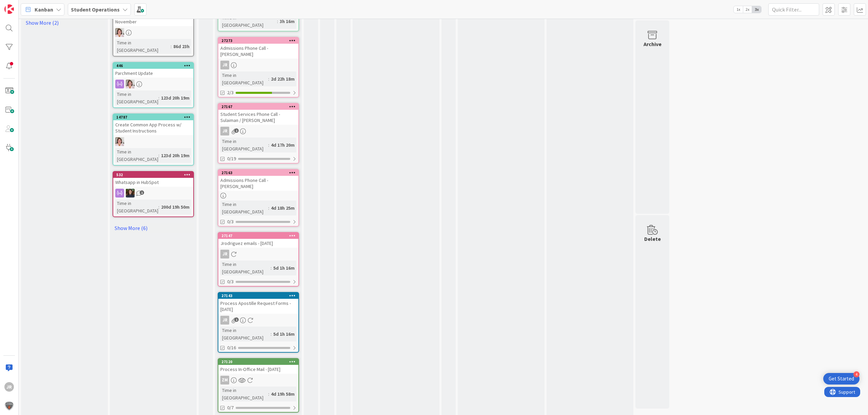
click at [289, 233] on icon at bounding box center [292, 235] width 6 height 5
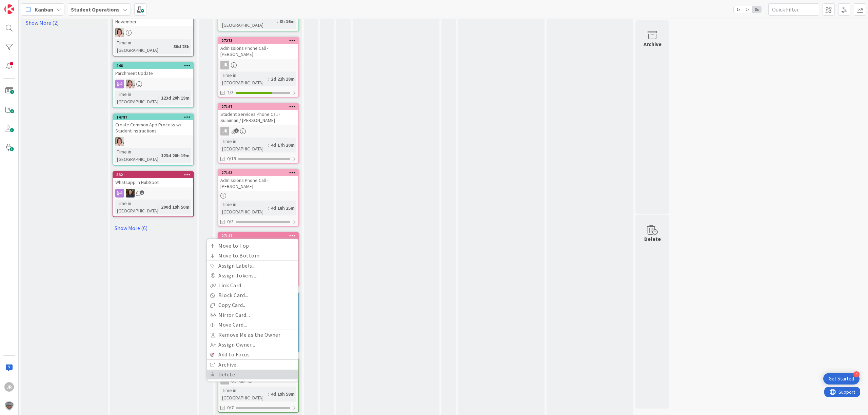
click at [260, 370] on link "Delete" at bounding box center [253, 375] width 92 height 10
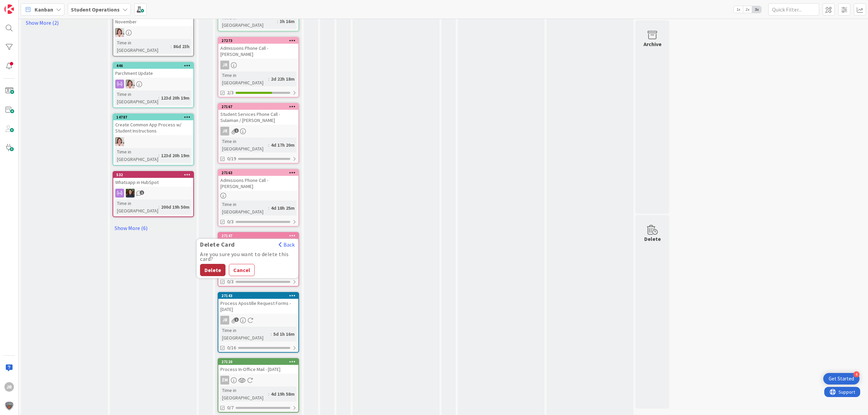
click at [216, 264] on button "Delete" at bounding box center [212, 270] width 25 height 12
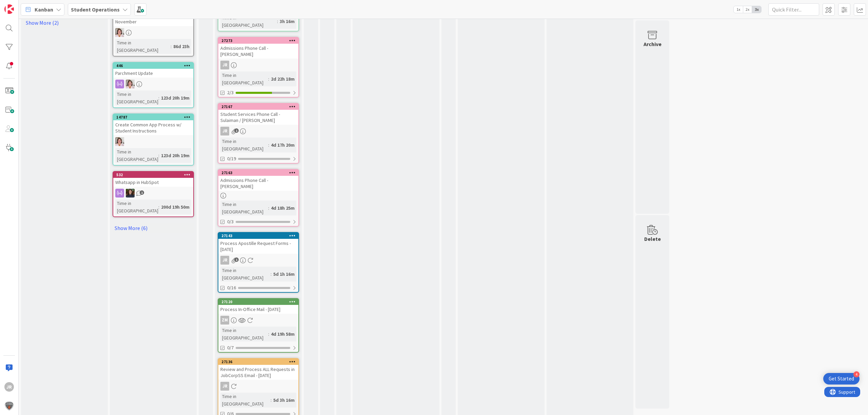
click at [289, 233] on icon at bounding box center [292, 235] width 6 height 5
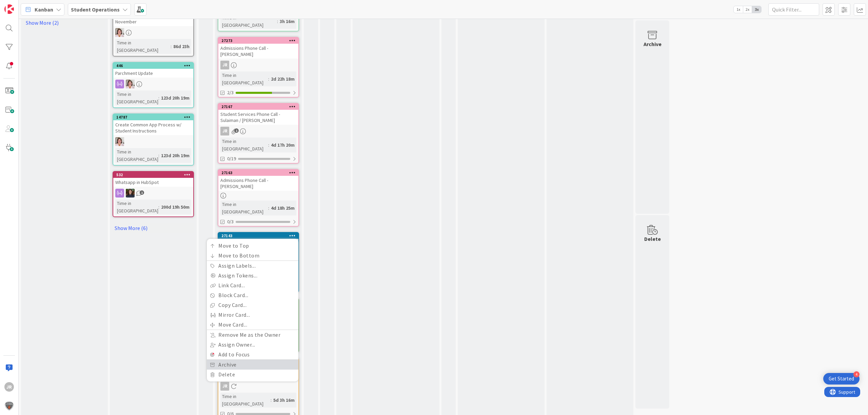
click at [266, 360] on link "Archive" at bounding box center [253, 365] width 92 height 10
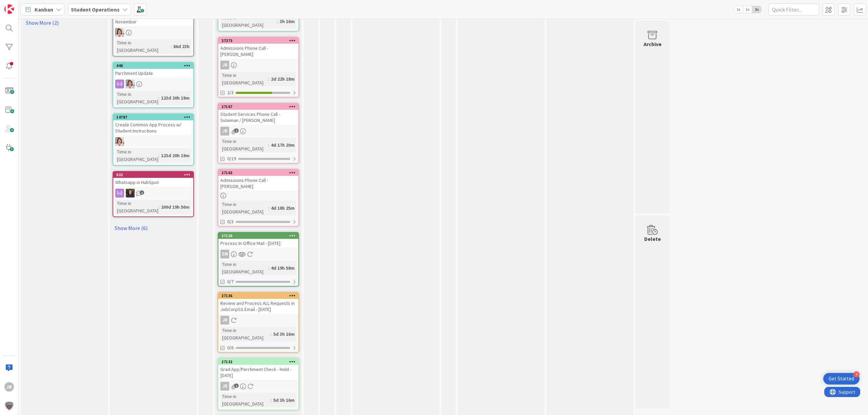
click at [291, 233] on icon at bounding box center [292, 235] width 6 height 5
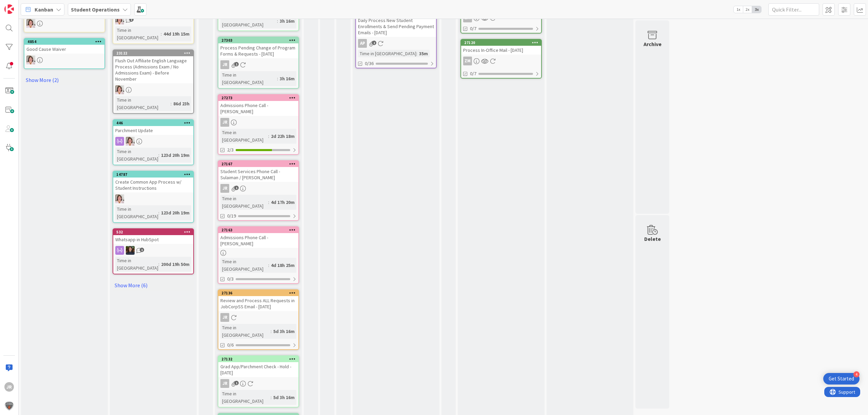
scroll to position [407, 0]
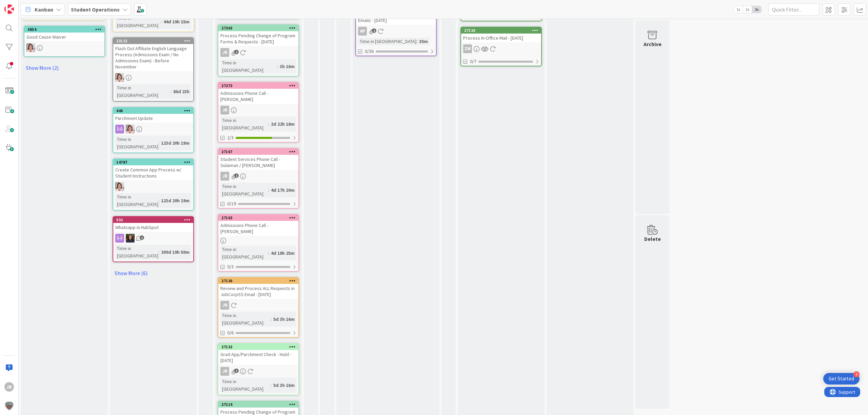
click at [292, 345] on icon at bounding box center [292, 347] width 6 height 5
click at [209, 375] on button "Delete" at bounding box center [212, 381] width 25 height 12
click at [295, 345] on icon at bounding box center [292, 347] width 6 height 5
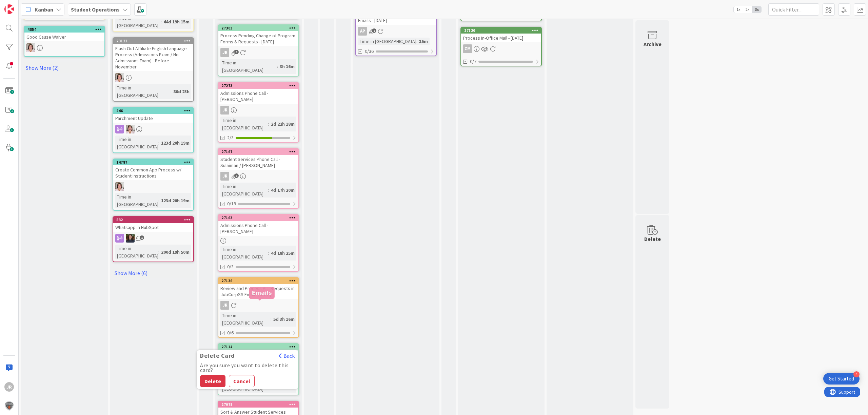
click at [220, 375] on button "Delete" at bounding box center [212, 381] width 25 height 12
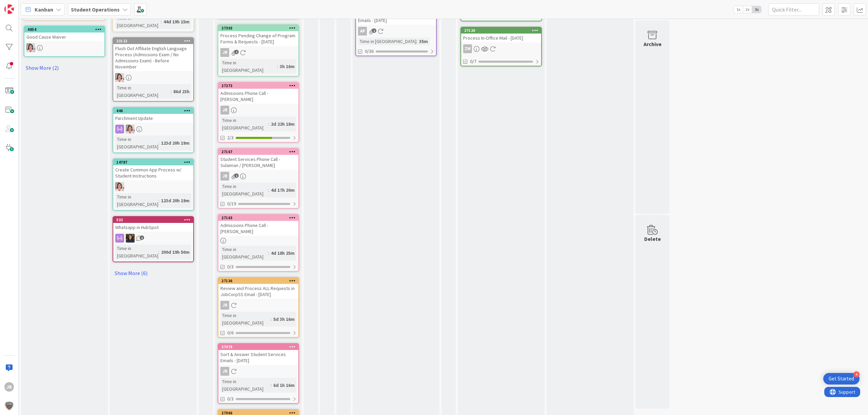
click at [294, 278] on icon at bounding box center [292, 280] width 6 height 5
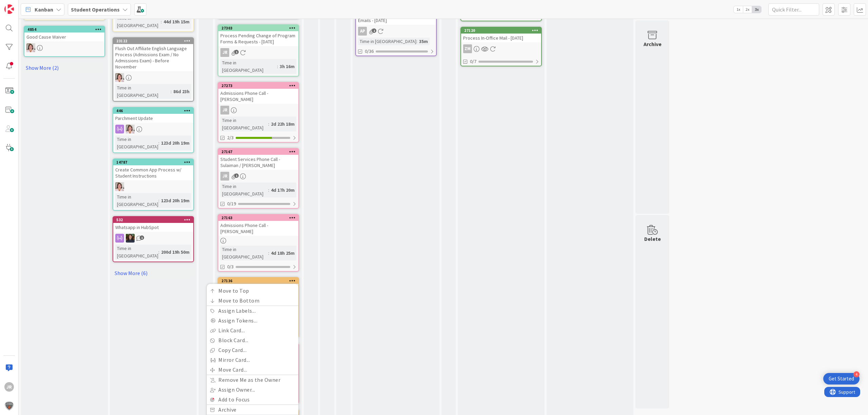
click at [252, 415] on link "Delete" at bounding box center [253, 420] width 92 height 10
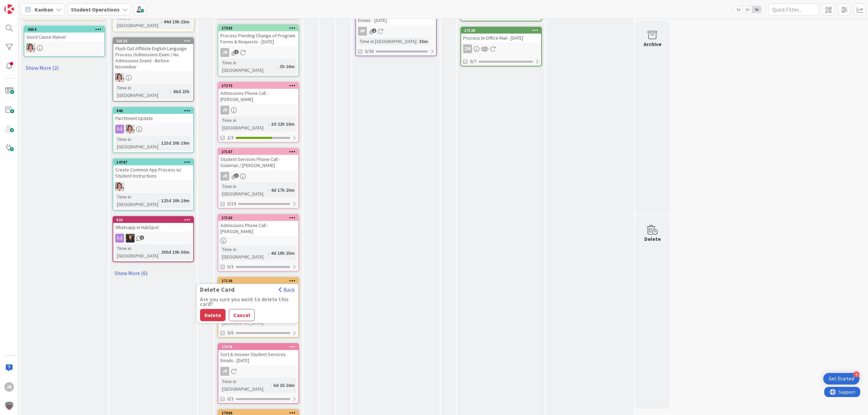
click at [214, 297] on div "Are you sure you want to delete this card? Delete Cancel" at bounding box center [248, 309] width 102 height 24
click at [215, 309] on button "Delete" at bounding box center [212, 315] width 25 height 12
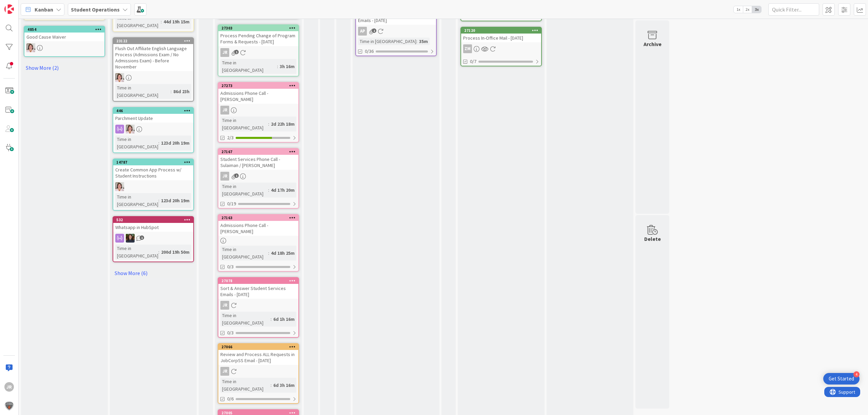
click at [293, 345] on icon at bounding box center [292, 347] width 6 height 5
click at [217, 375] on button "Delete" at bounding box center [212, 381] width 25 height 12
click at [293, 278] on icon at bounding box center [292, 280] width 6 height 5
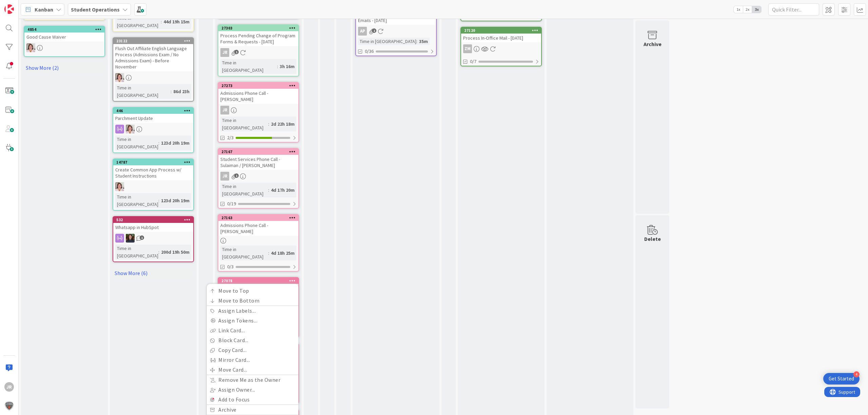
click at [246, 415] on link "Delete" at bounding box center [253, 420] width 92 height 10
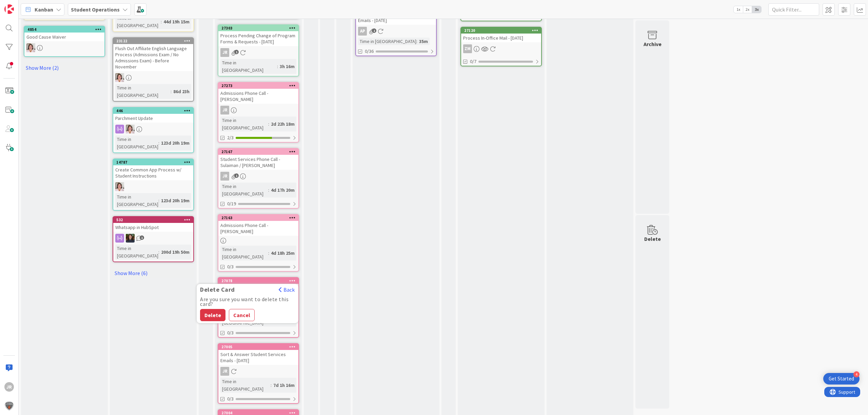
click at [214, 309] on button "Delete" at bounding box center [212, 315] width 25 height 12
click at [293, 278] on icon at bounding box center [292, 280] width 6 height 5
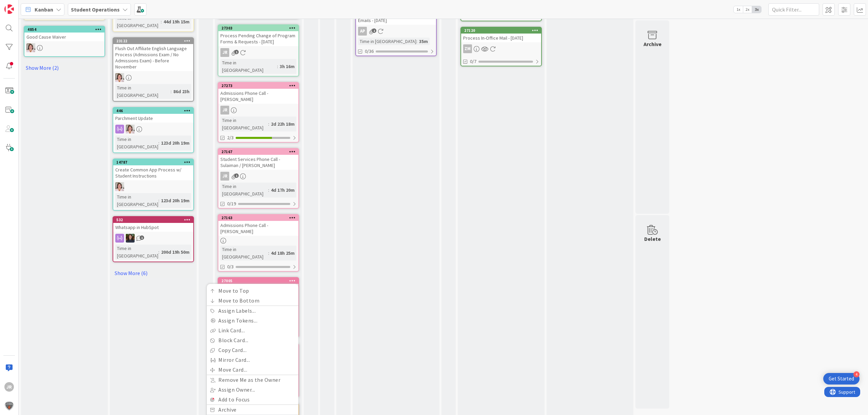
click at [257, 415] on link "Delete" at bounding box center [253, 420] width 92 height 10
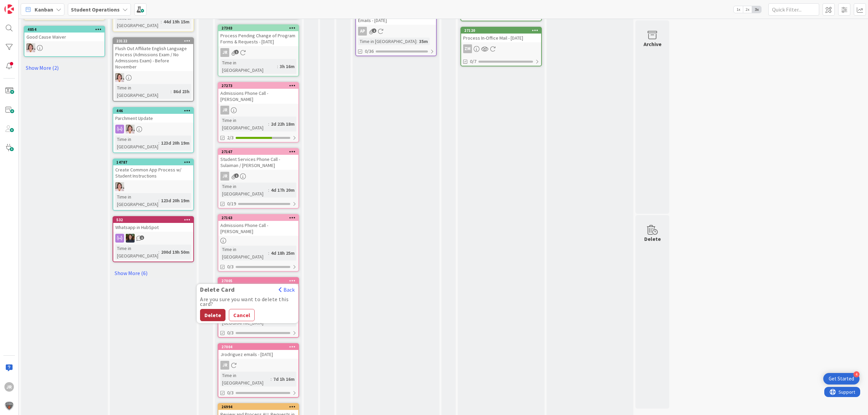
click at [212, 309] on button "Delete" at bounding box center [212, 315] width 25 height 12
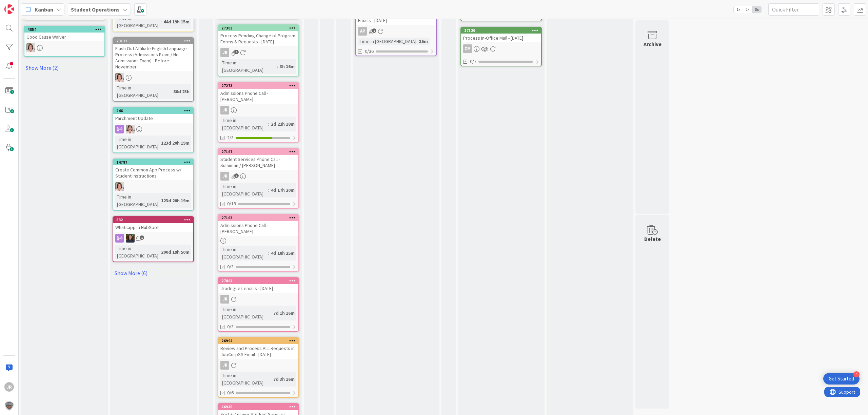
click at [292, 278] on icon at bounding box center [292, 280] width 6 height 5
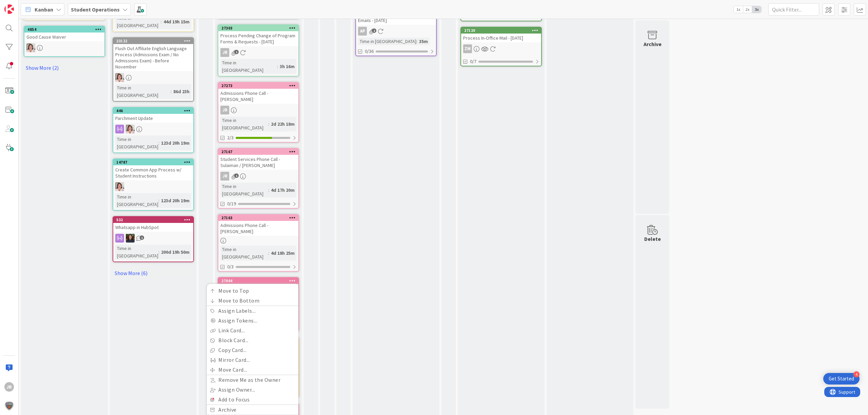
click at [281, 415] on link "Delete" at bounding box center [253, 420] width 92 height 10
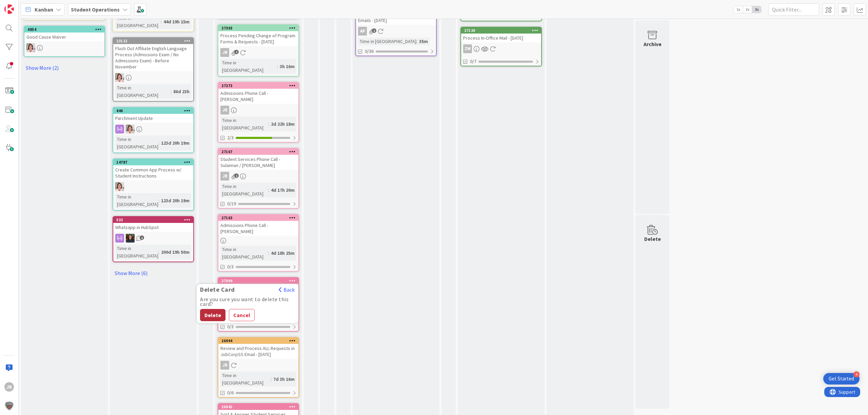
click at [212, 309] on button "Delete" at bounding box center [212, 315] width 25 height 12
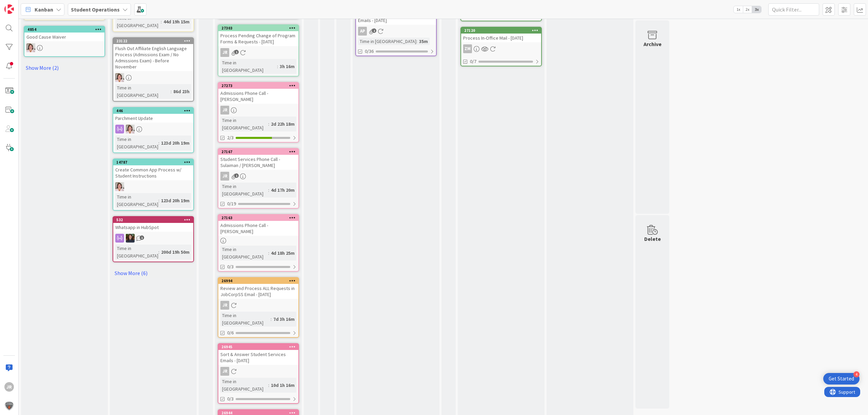
click at [293, 278] on icon at bounding box center [292, 280] width 6 height 5
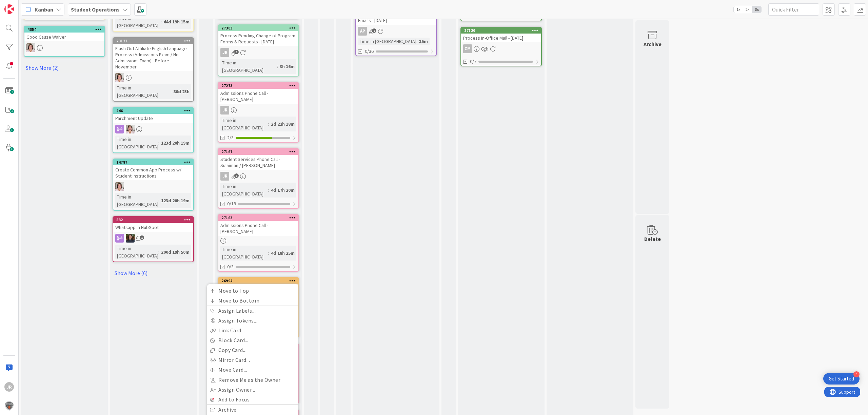
click at [263, 415] on link "Delete" at bounding box center [253, 420] width 92 height 10
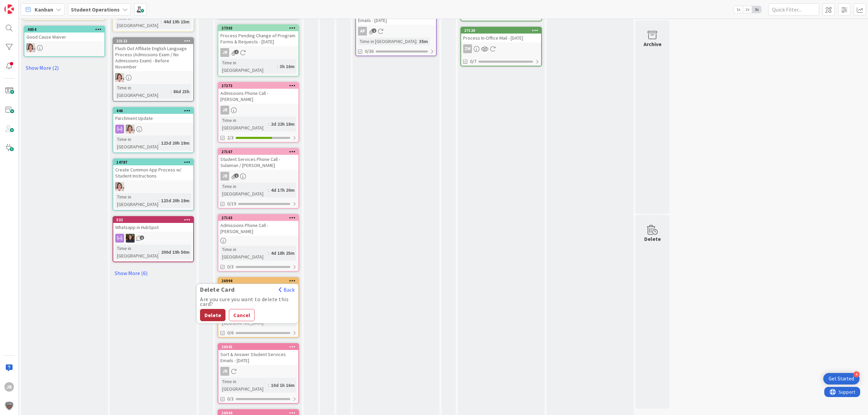
click at [220, 309] on button "Delete" at bounding box center [212, 315] width 25 height 12
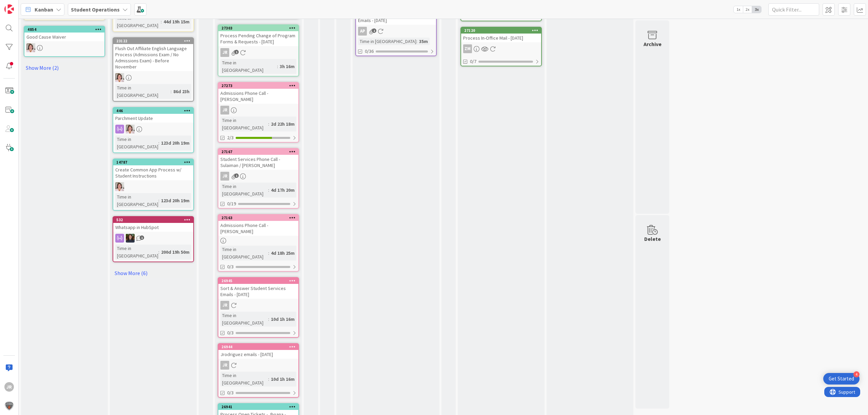
click at [293, 278] on icon at bounding box center [292, 280] width 6 height 5
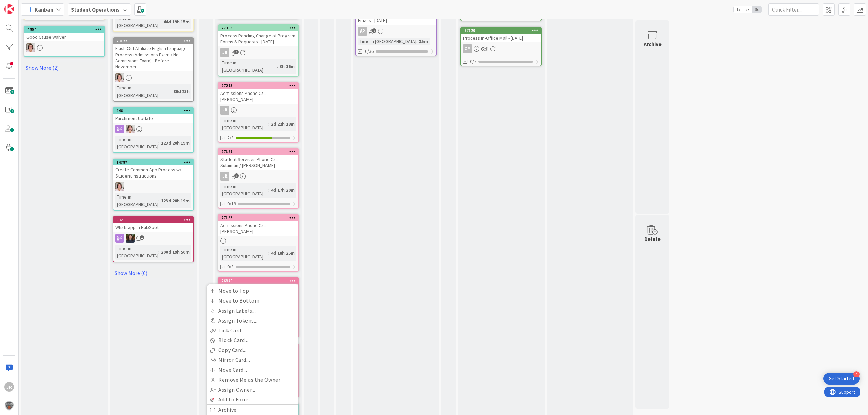
click at [282, 415] on link "Delete" at bounding box center [253, 420] width 92 height 10
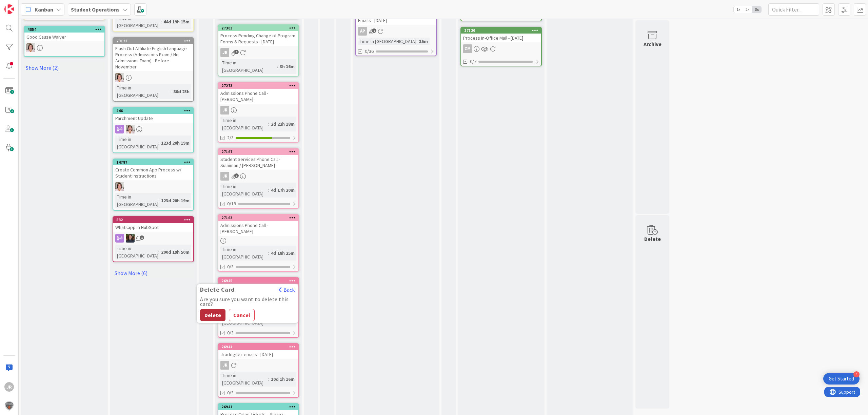
click at [217, 309] on button "Delete" at bounding box center [212, 315] width 25 height 12
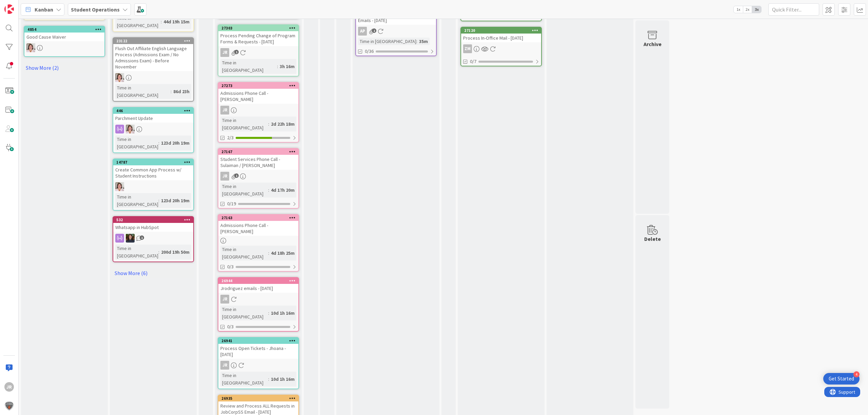
click at [297, 278] on div "26944" at bounding box center [258, 281] width 80 height 6
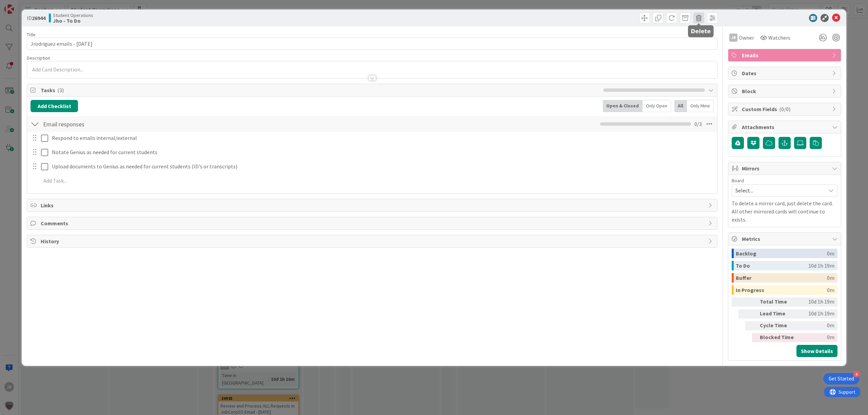
click at [696, 17] on span at bounding box center [699, 18] width 11 height 11
click at [709, 55] on button "Delete" at bounding box center [709, 50] width 25 height 12
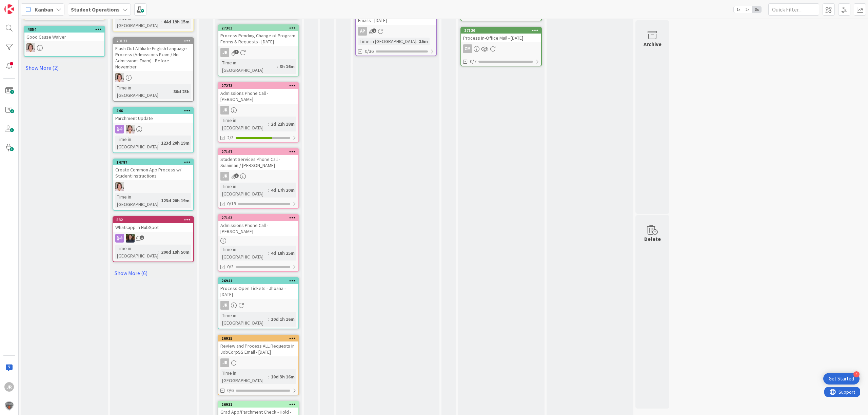
click at [293, 278] on icon at bounding box center [292, 280] width 6 height 5
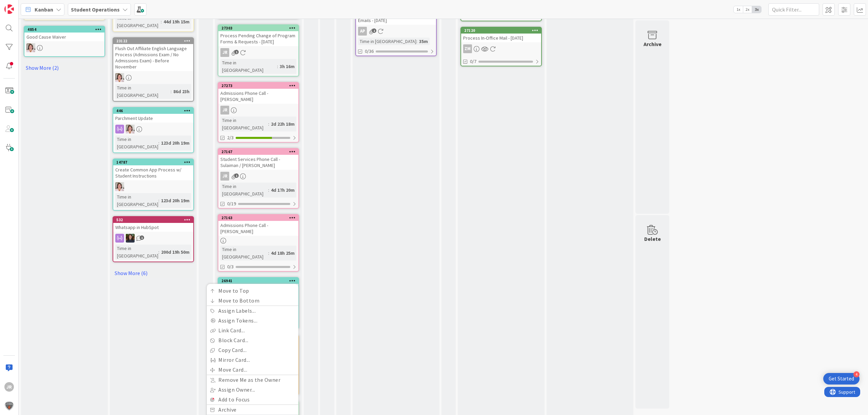
click at [262, 415] on link "Delete" at bounding box center [253, 420] width 92 height 10
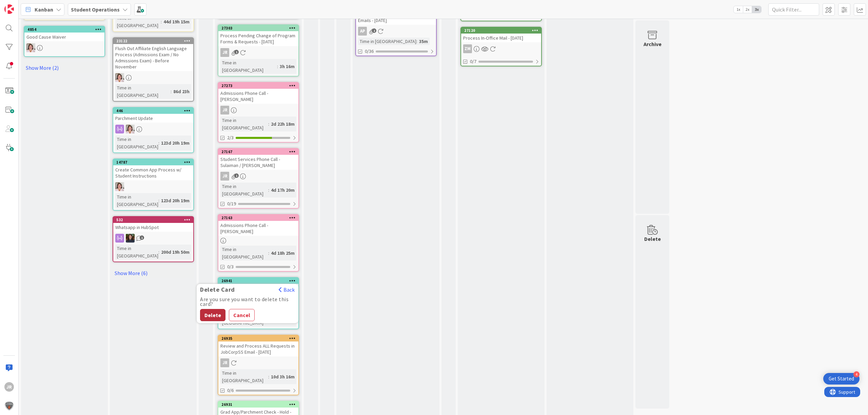
click at [215, 309] on button "Delete" at bounding box center [212, 315] width 25 height 12
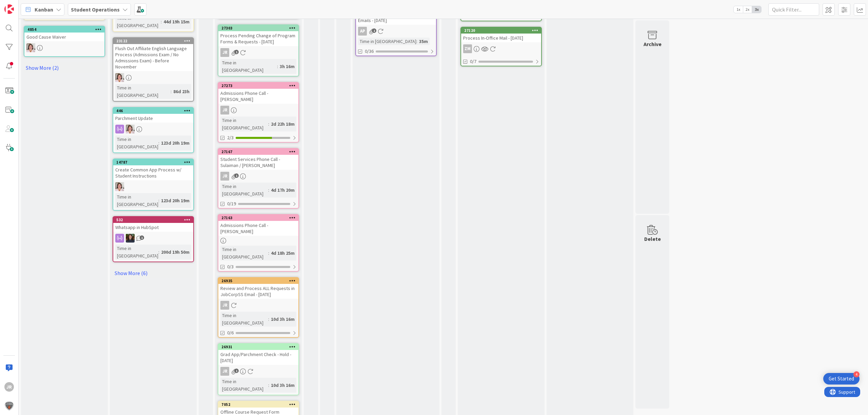
click at [293, 278] on icon at bounding box center [292, 280] width 6 height 5
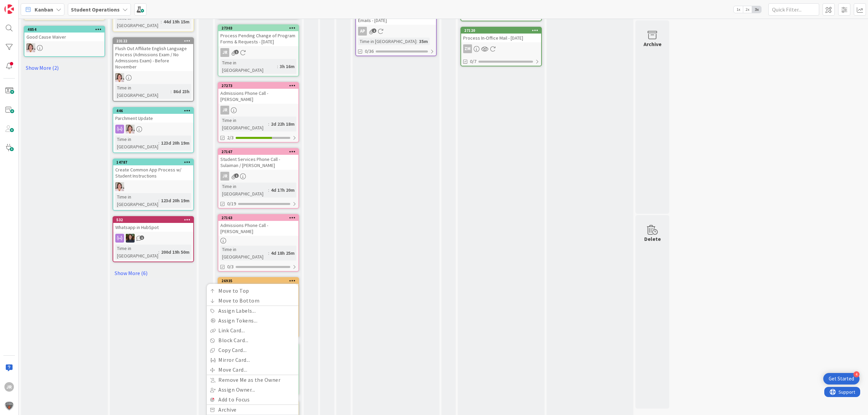
click at [236, 415] on link "Delete" at bounding box center [253, 420] width 92 height 10
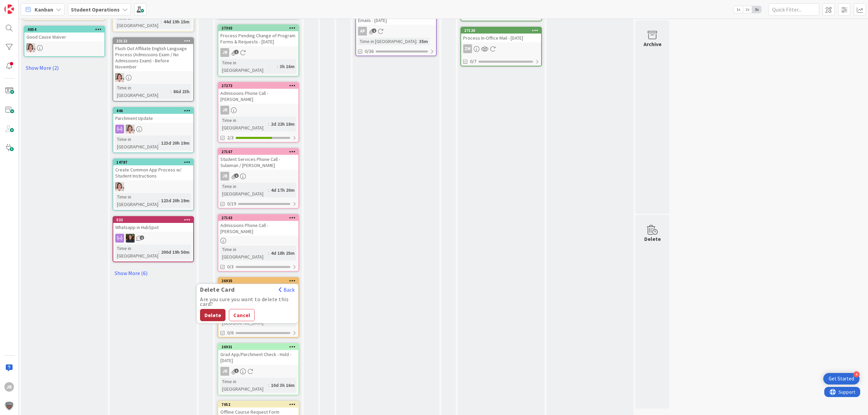
click at [215, 309] on button "Delete" at bounding box center [212, 315] width 25 height 12
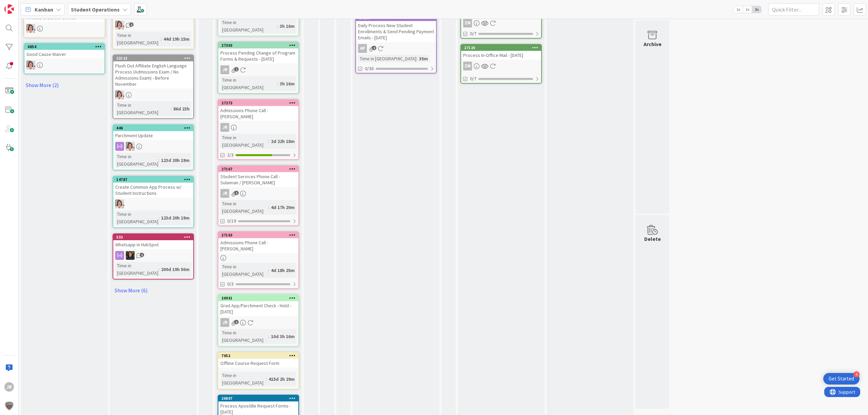
click at [295, 296] on icon at bounding box center [292, 298] width 6 height 5
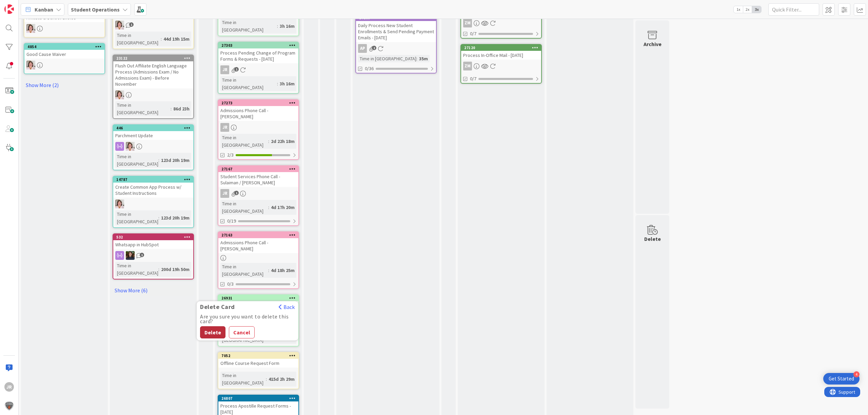
click at [210, 327] on button "Delete" at bounding box center [212, 333] width 25 height 12
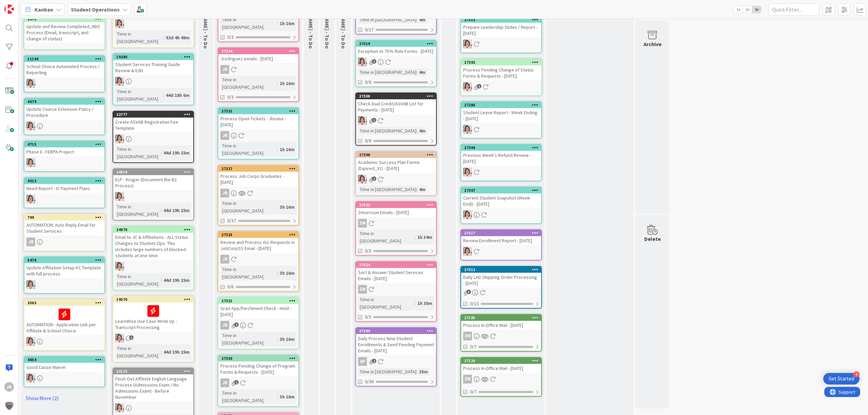
scroll to position [0, 0]
